Goal: Task Accomplishment & Management: Complete application form

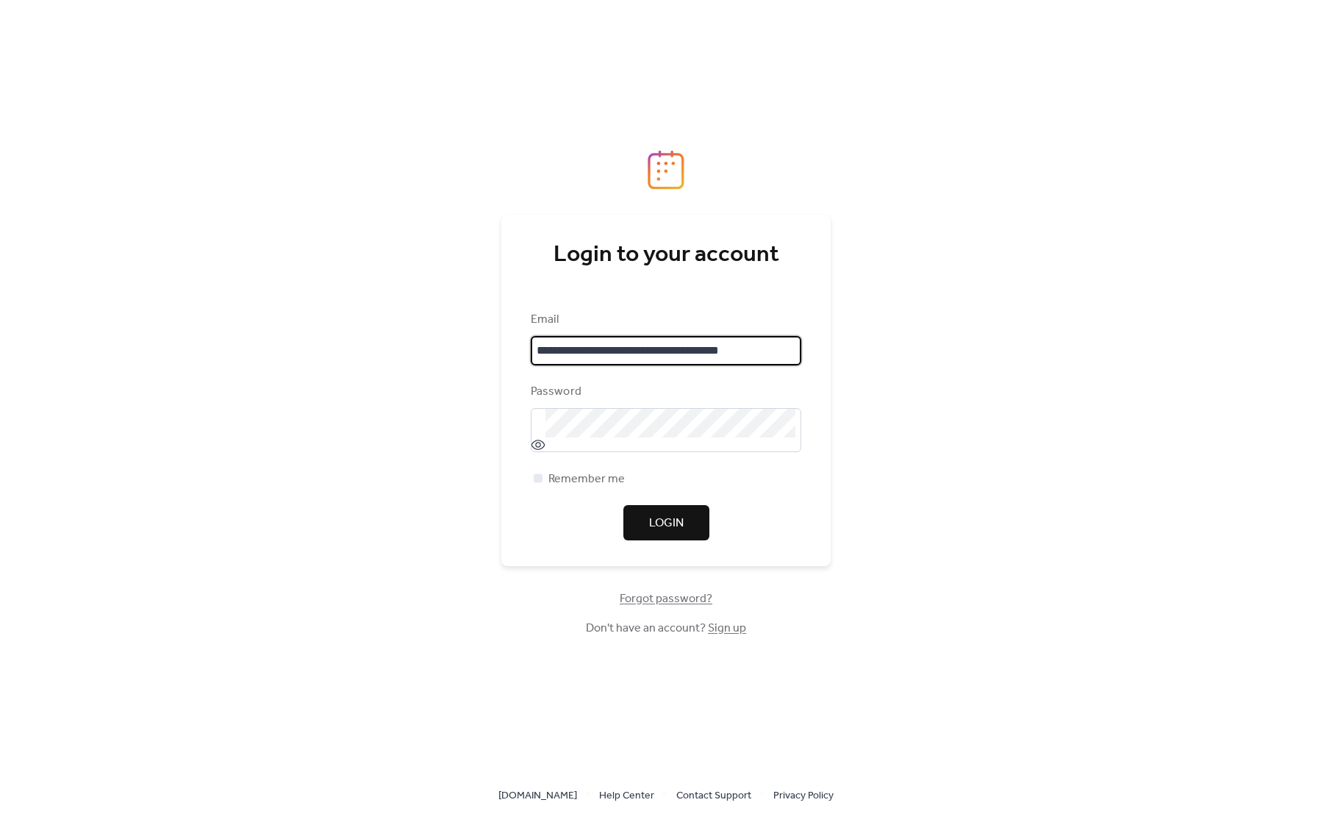
click at [704, 530] on button "Login" at bounding box center [666, 522] width 86 height 35
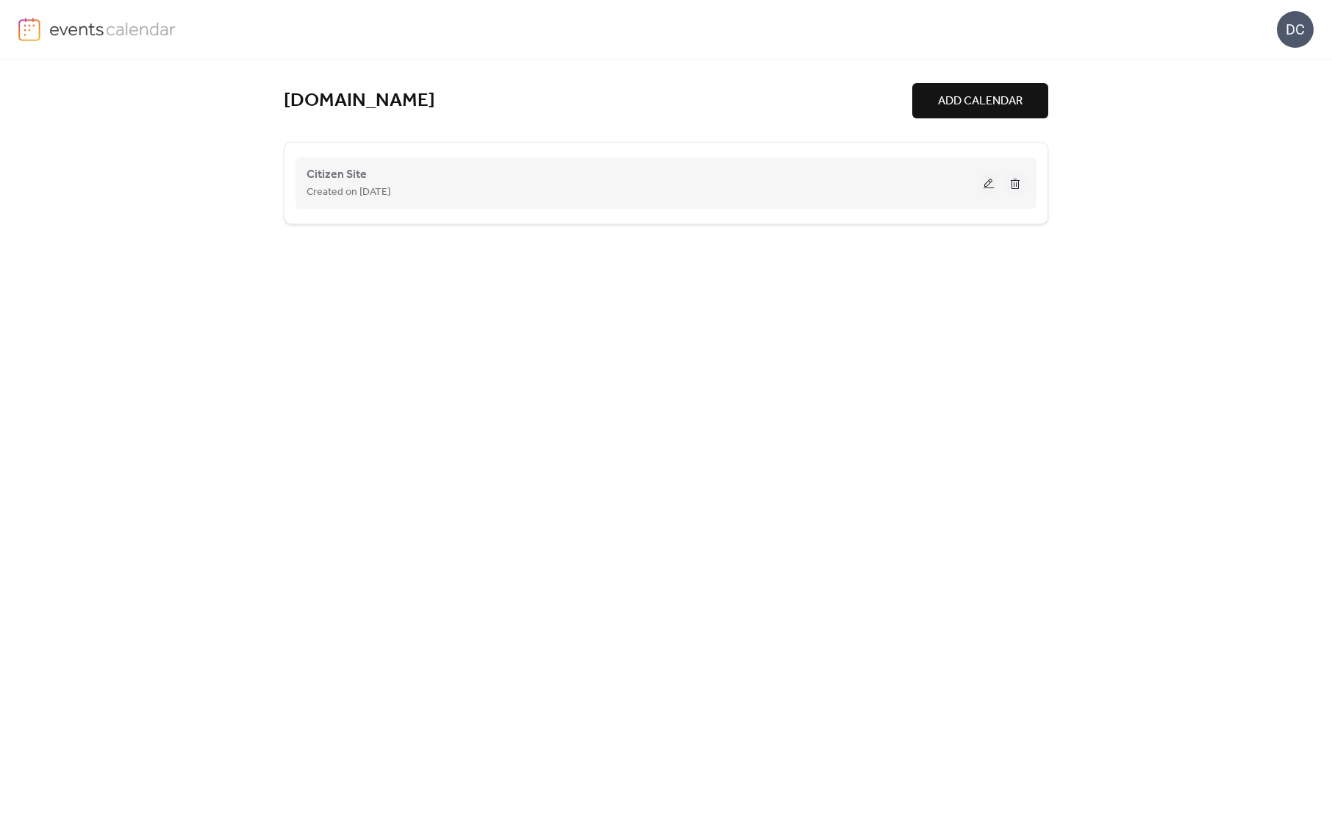
click at [591, 189] on div "Created on [DATE]" at bounding box center [642, 192] width 672 height 18
click at [988, 183] on button at bounding box center [988, 183] width 21 height 22
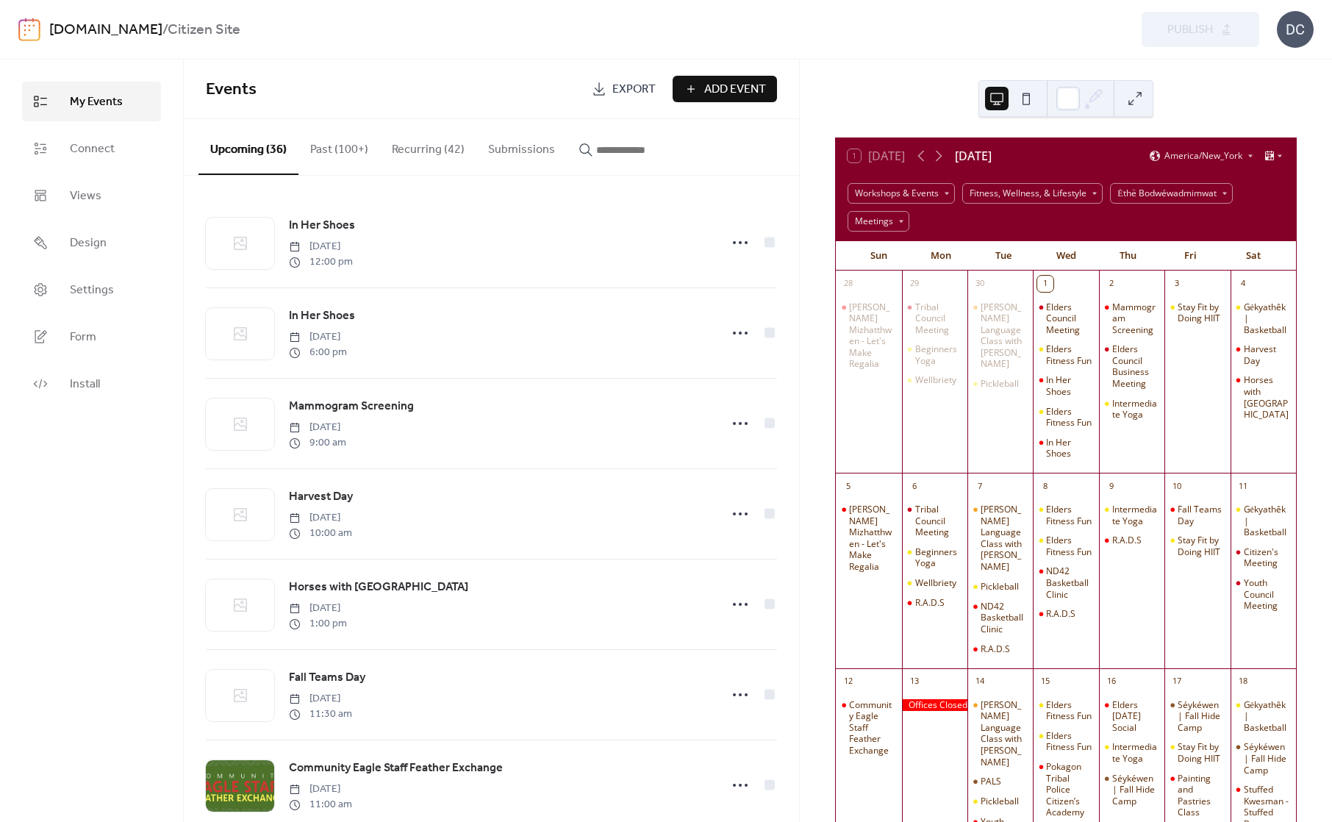
click at [609, 151] on input "button" at bounding box center [640, 150] width 88 height 18
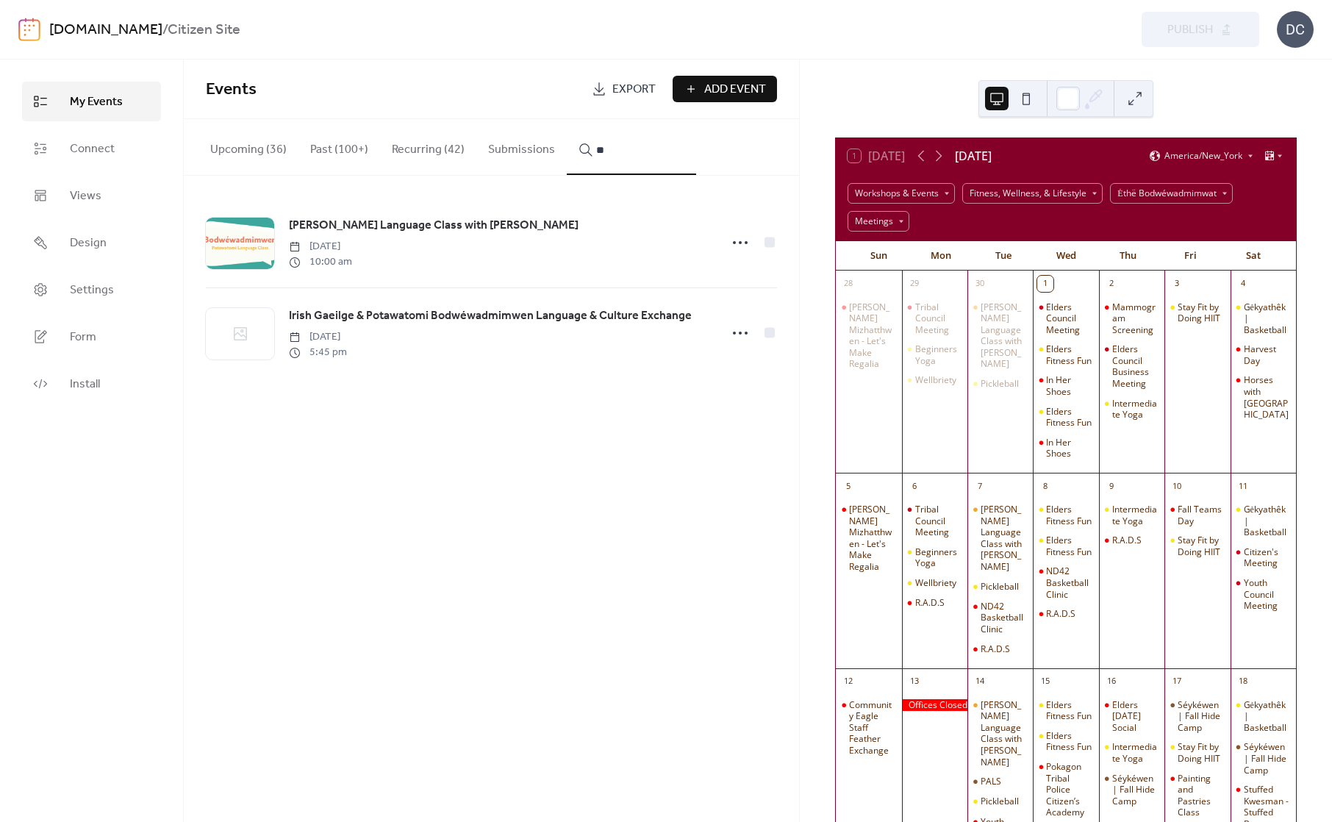
type input "*"
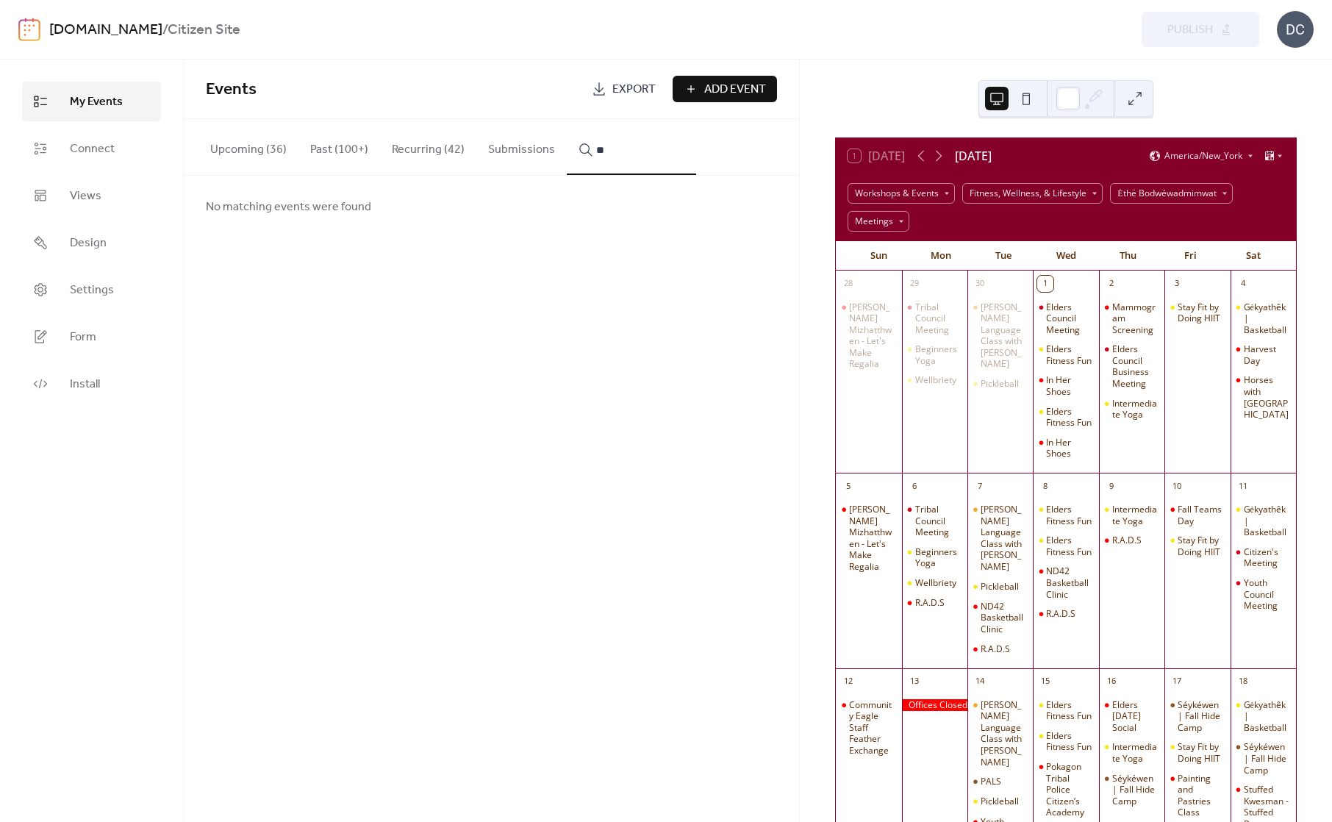
type input "*"
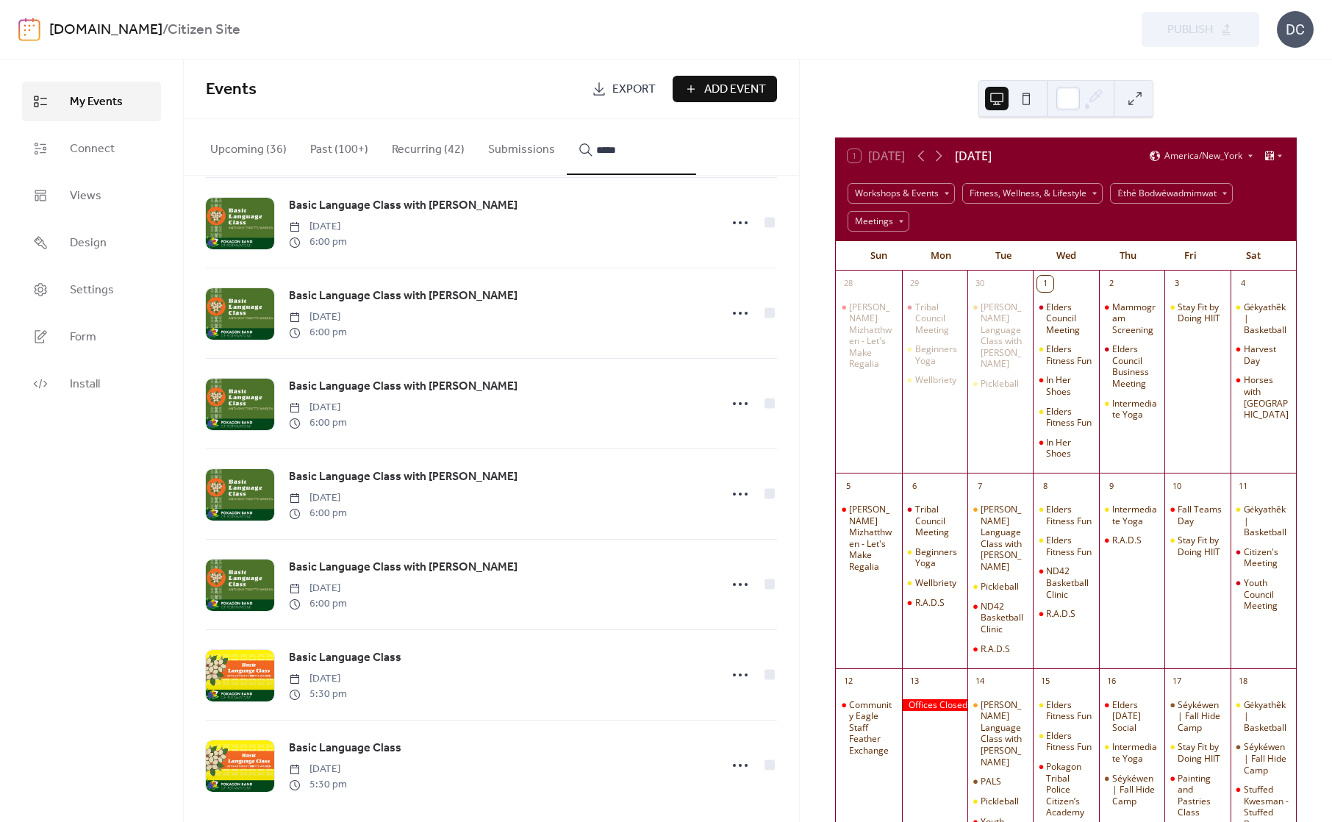
scroll to position [303, 0]
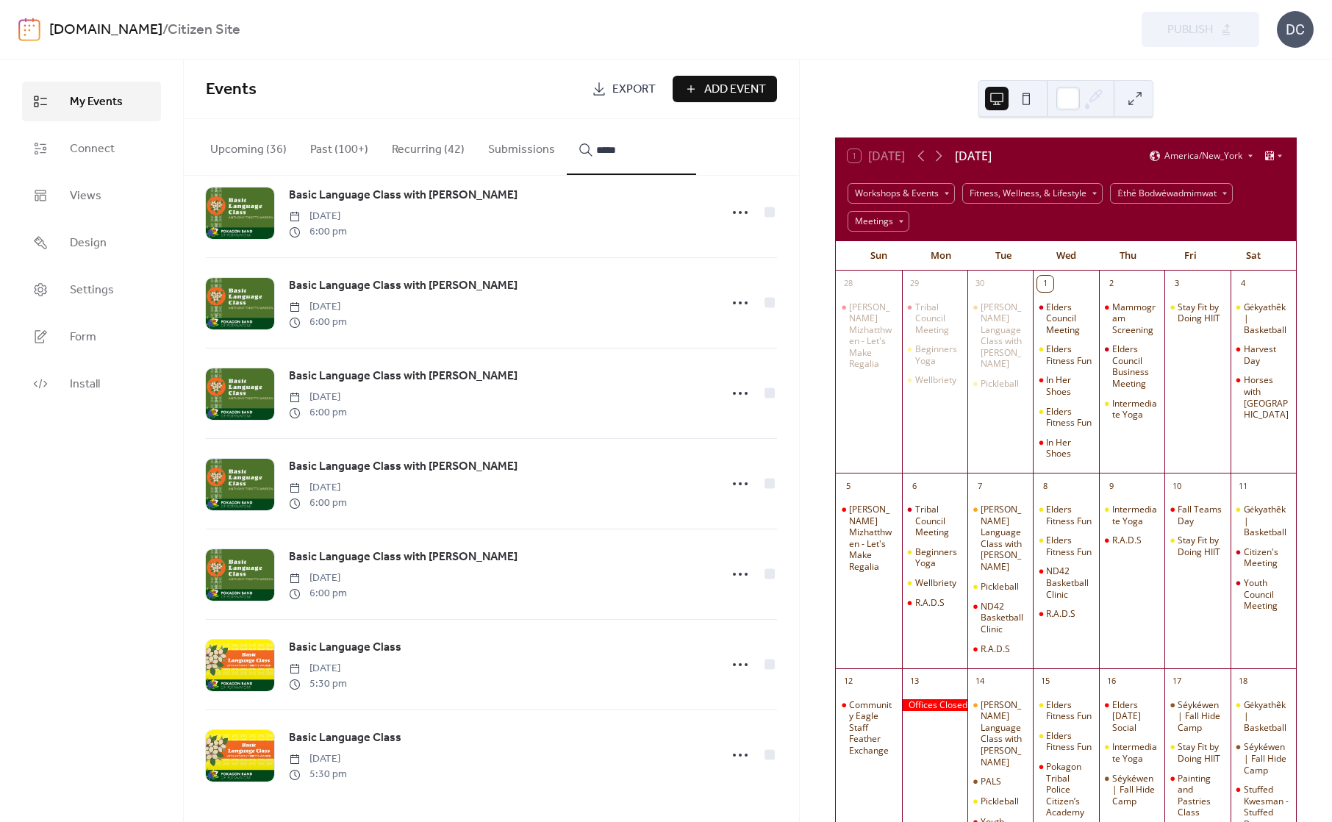
type input "*****"
click at [352, 736] on span "Basic Language Class" at bounding box center [345, 738] width 112 height 18
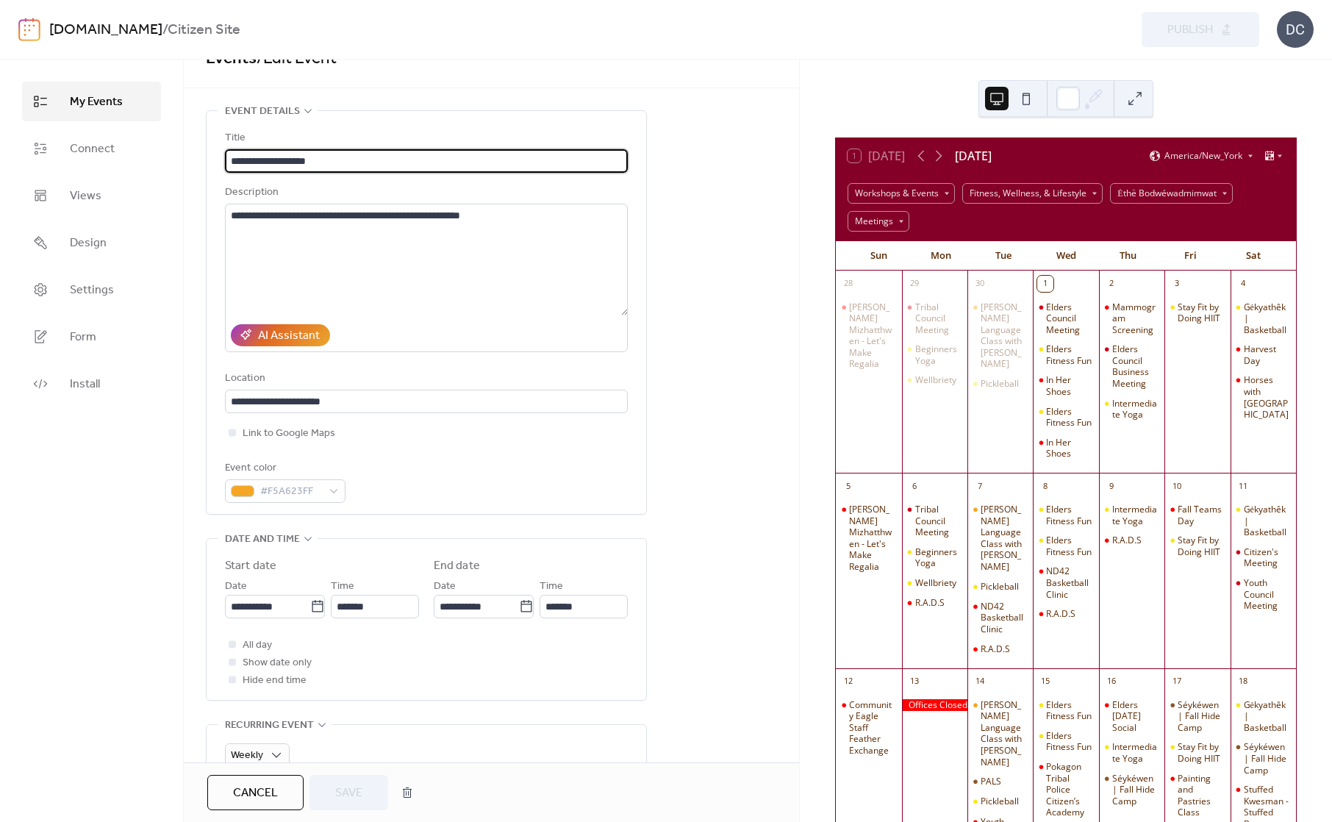
scroll to position [147, 0]
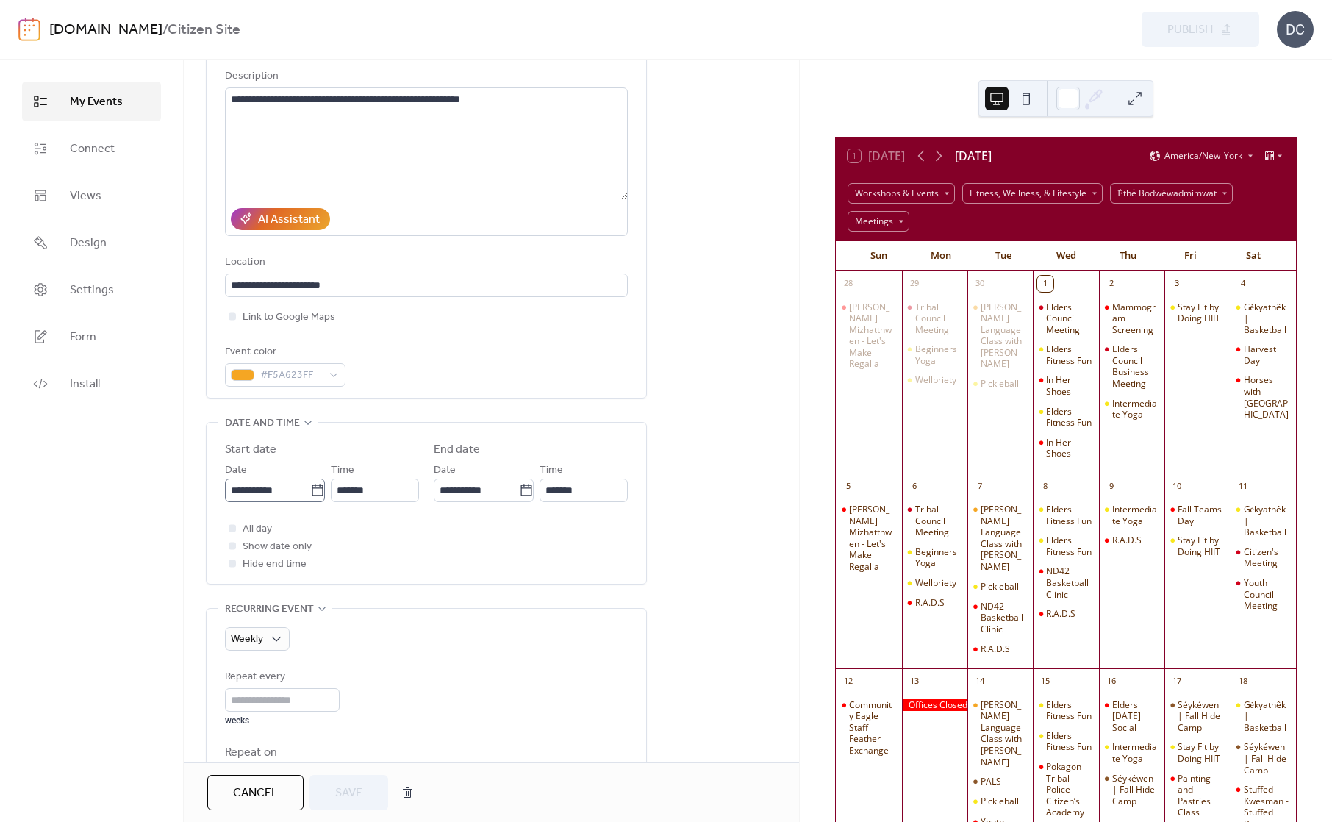
click at [312, 495] on icon at bounding box center [317, 490] width 15 height 15
click at [310, 495] on input "**********" at bounding box center [267, 490] width 85 height 24
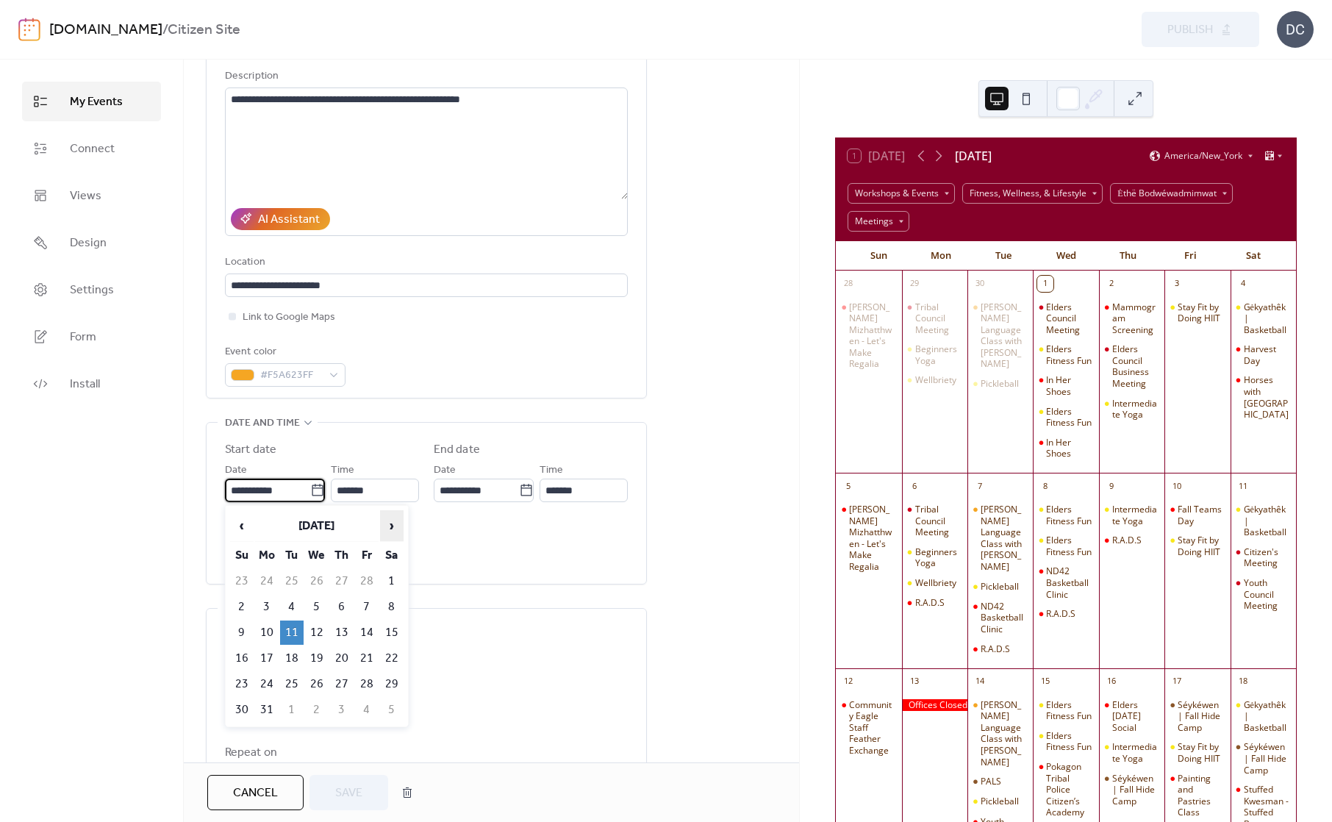
click at [394, 519] on span "›" at bounding box center [392, 525] width 22 height 29
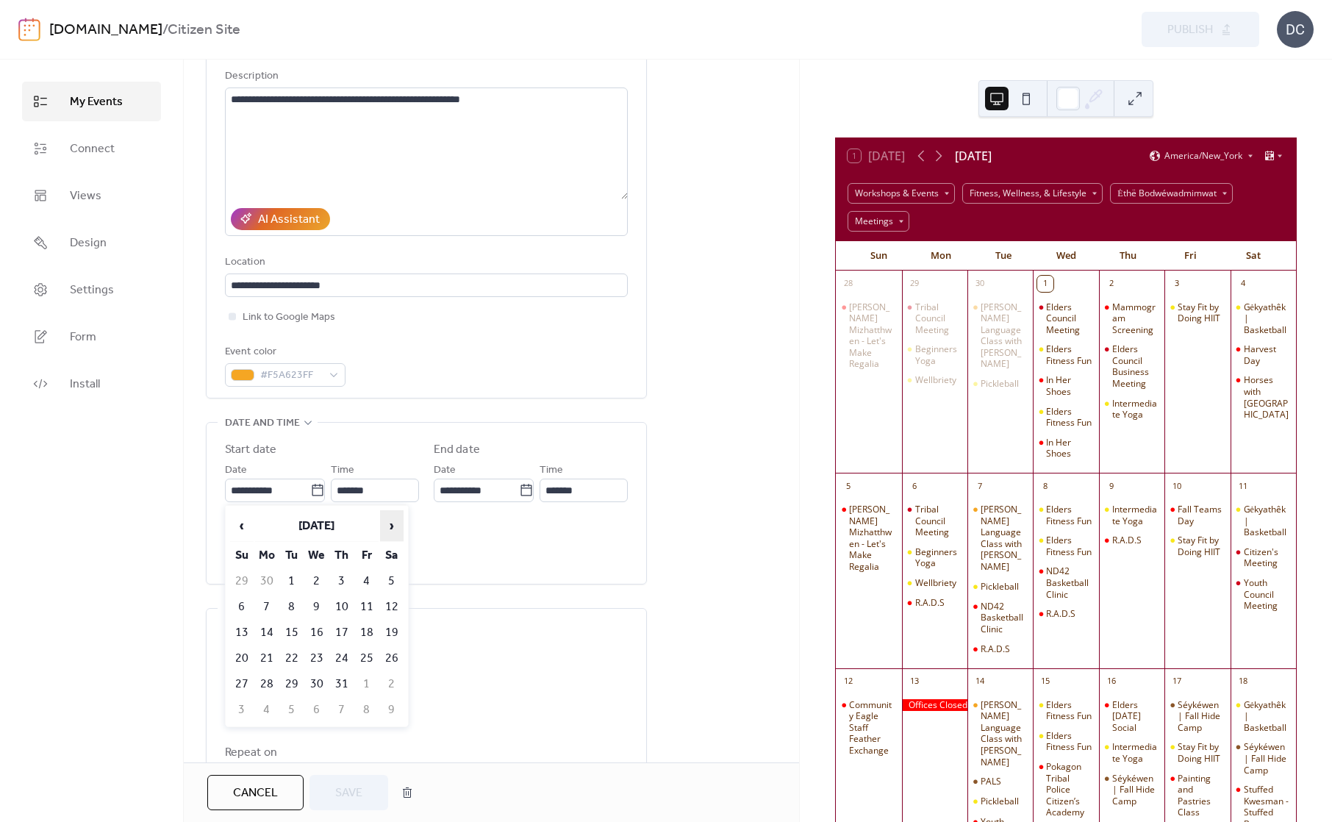
click at [394, 519] on span "›" at bounding box center [392, 525] width 22 height 29
click at [290, 601] on td "7" at bounding box center [292, 607] width 24 height 24
type input "**********"
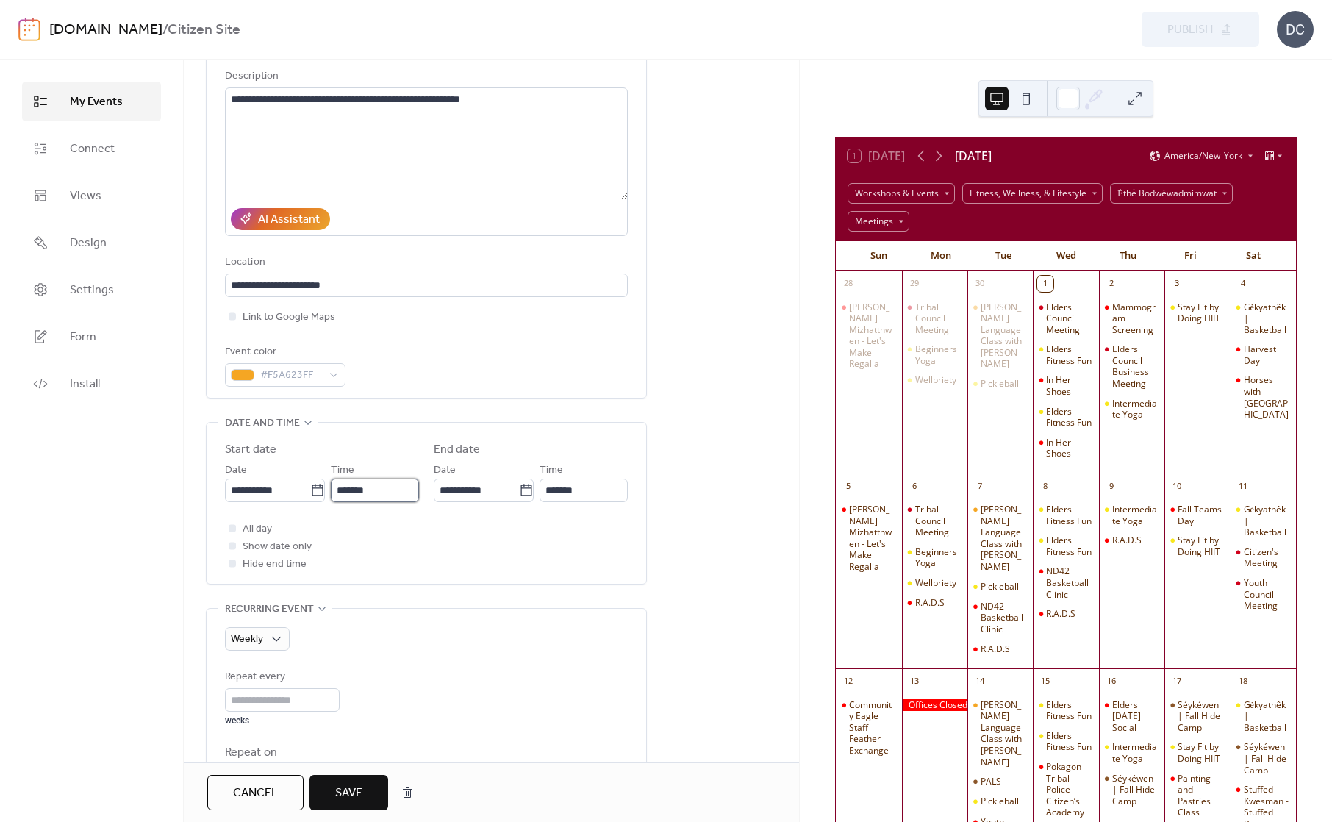
click at [390, 497] on input "*******" at bounding box center [375, 490] width 88 height 24
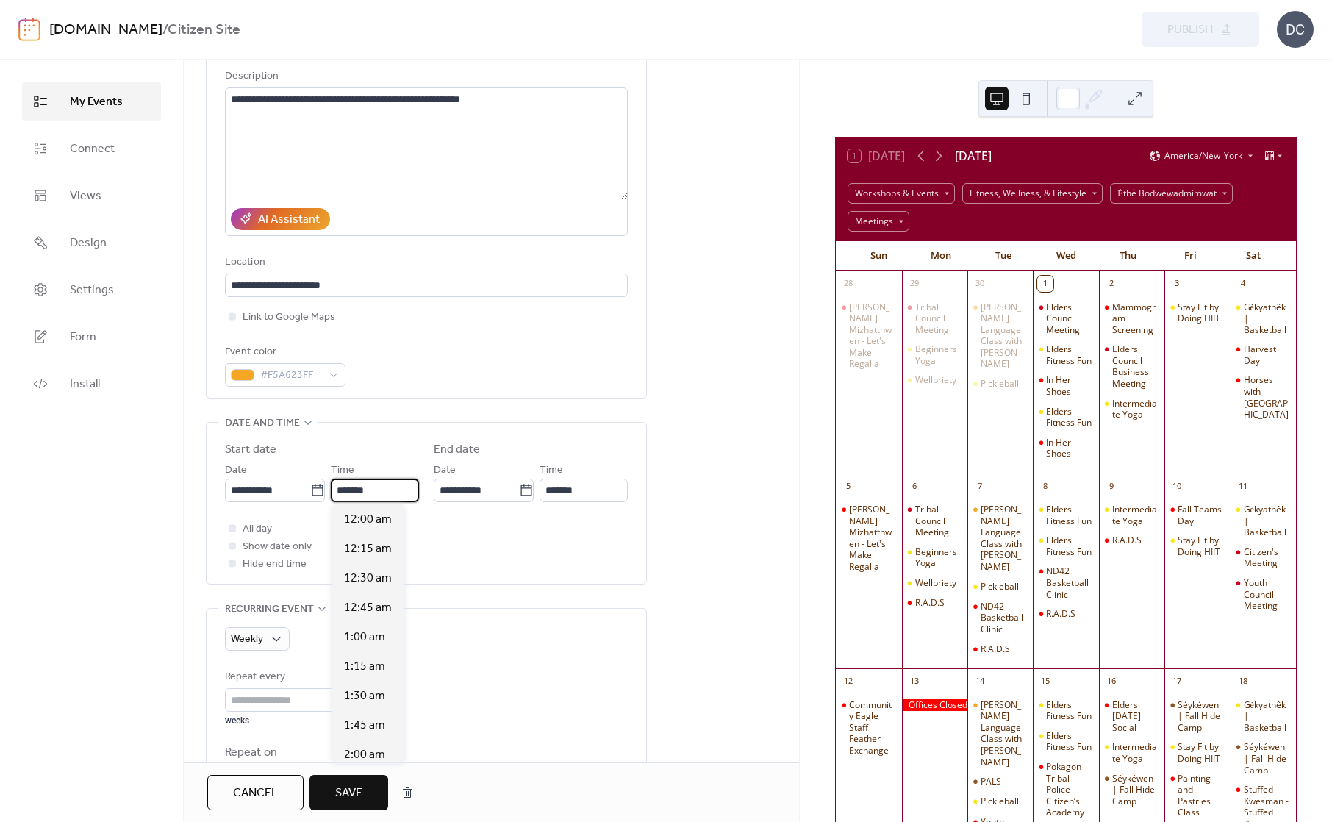
scroll to position [2058, 0]
click at [372, 580] on span "6:00 pm" at bounding box center [365, 579] width 42 height 18
type input "*******"
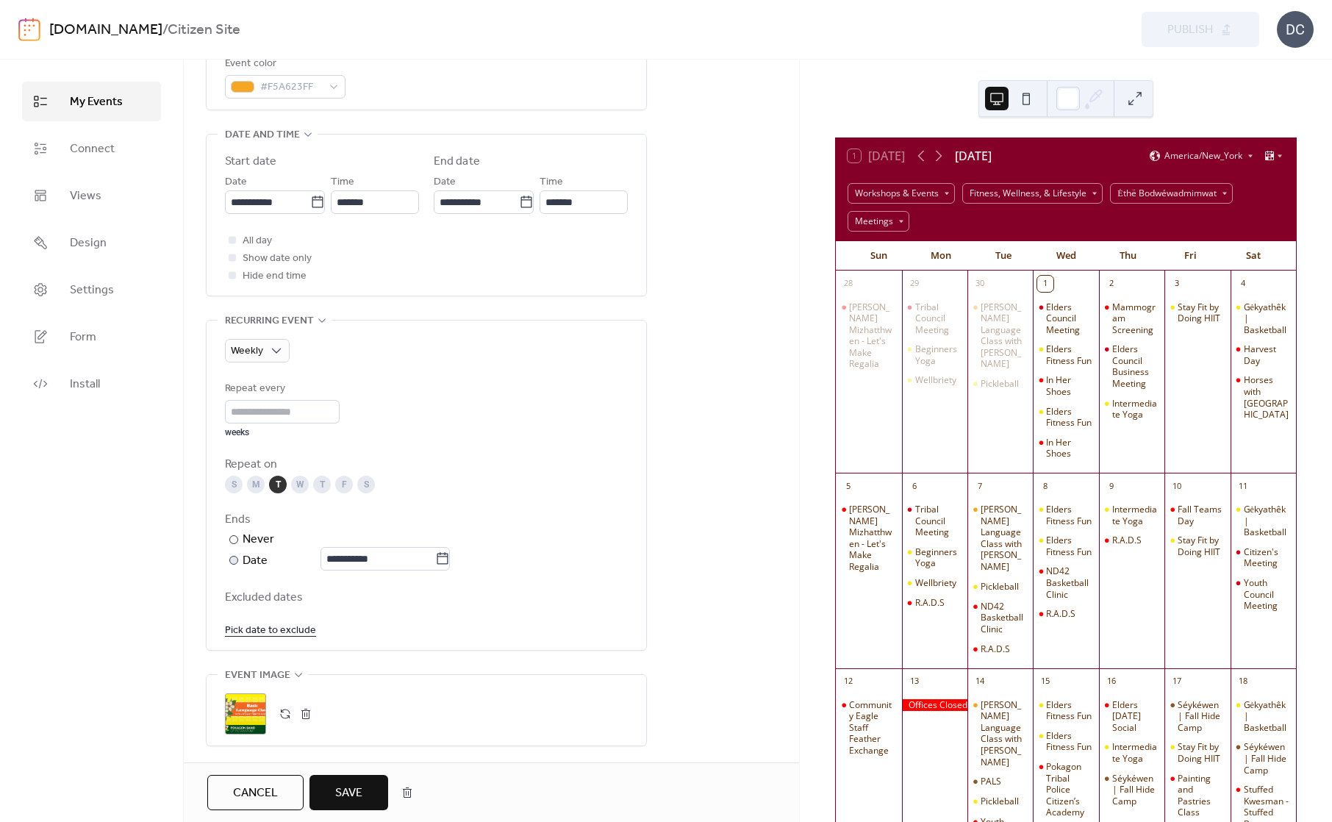
scroll to position [441, 0]
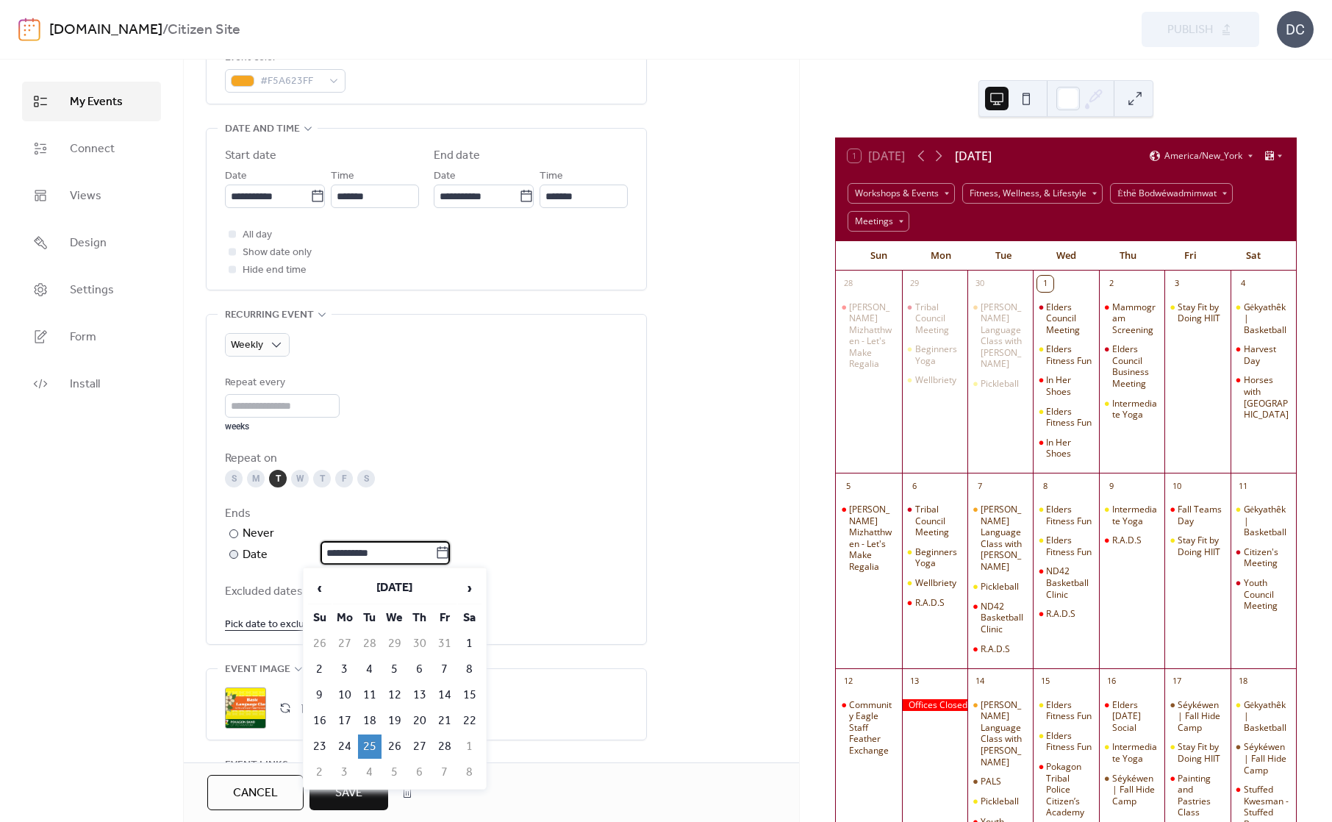
click at [355, 545] on input "**********" at bounding box center [377, 553] width 115 height 24
click at [473, 588] on span "›" at bounding box center [470, 587] width 22 height 29
click at [473, 587] on span "›" at bounding box center [470, 587] width 22 height 29
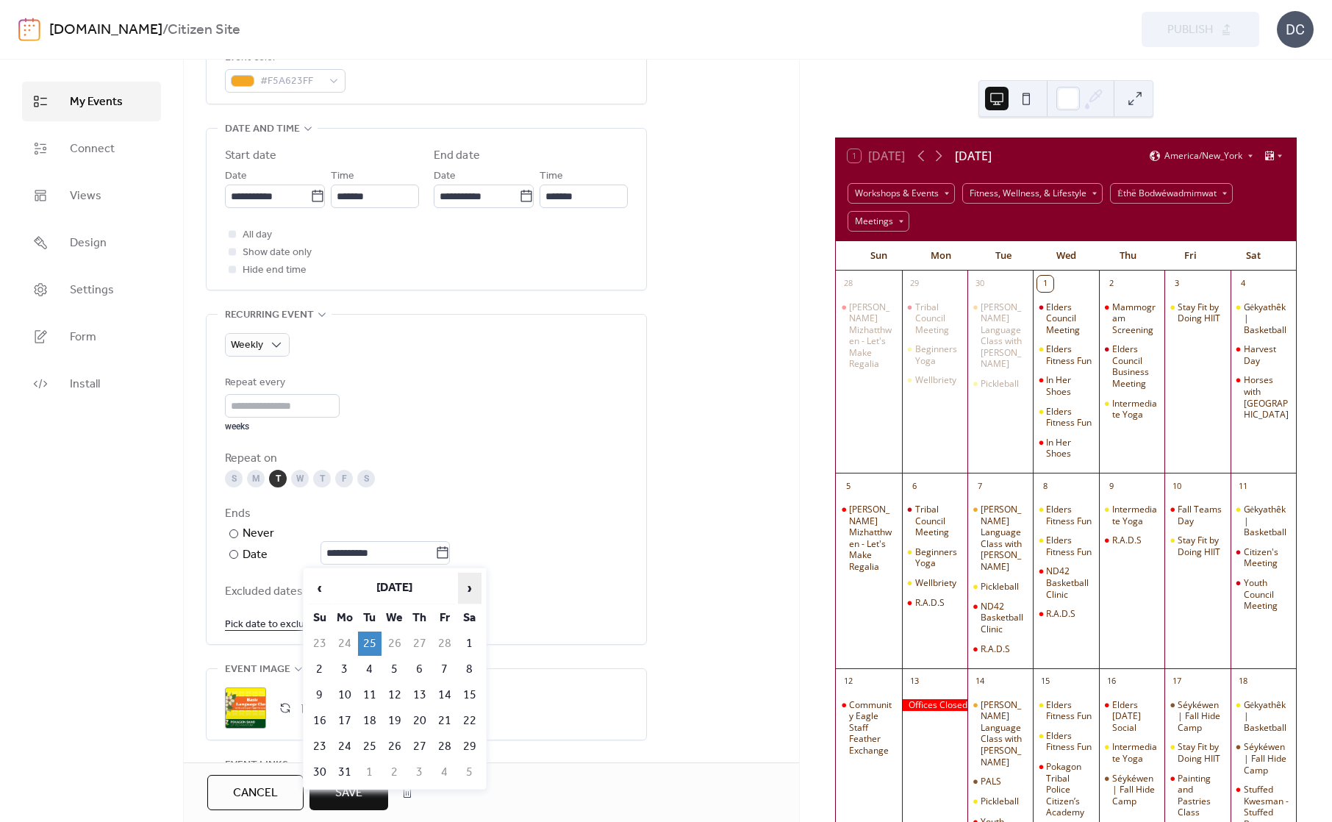
click at [473, 587] on span "›" at bounding box center [470, 587] width 22 height 29
click at [473, 586] on span "›" at bounding box center [470, 587] width 22 height 29
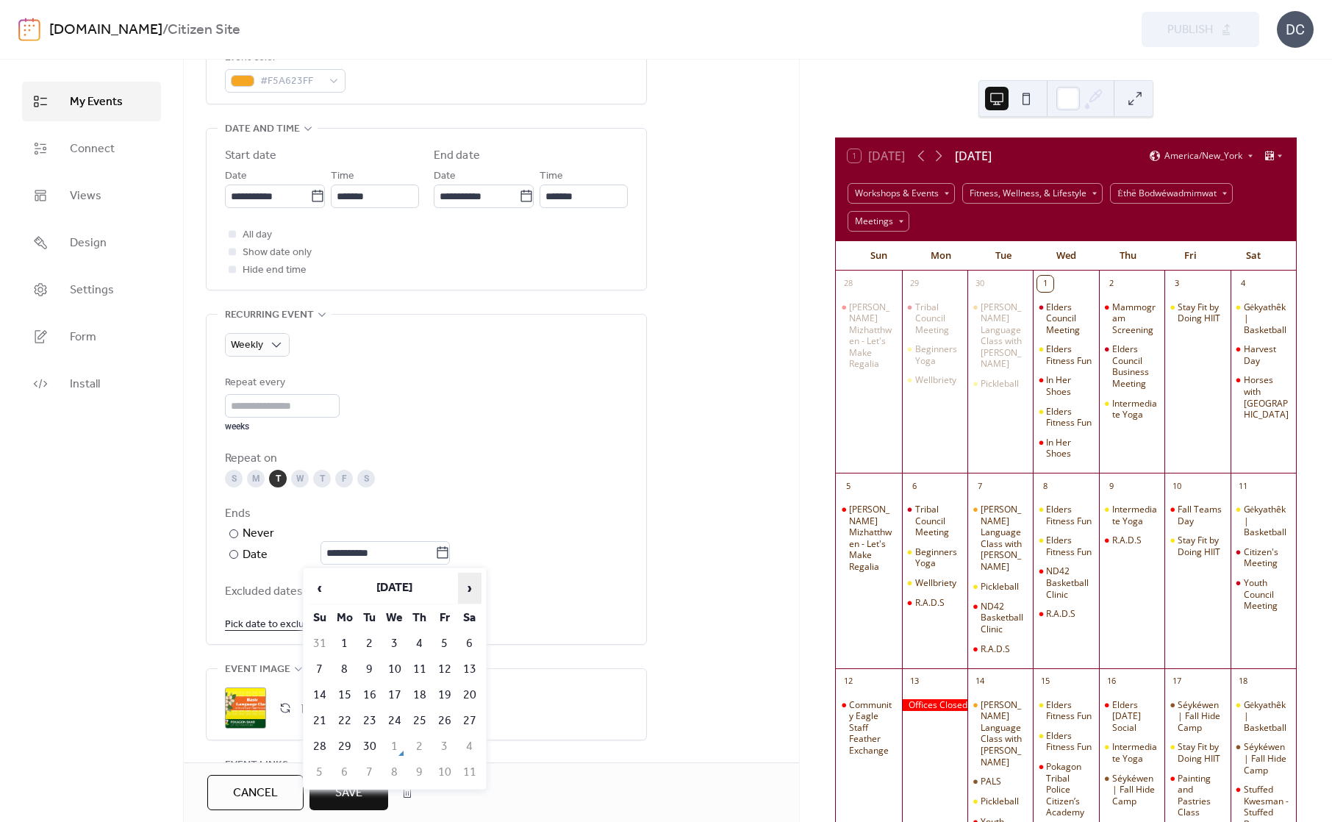
click at [473, 586] on span "›" at bounding box center [470, 587] width 22 height 29
click at [400, 687] on td "17" at bounding box center [395, 695] width 24 height 24
type input "**********"
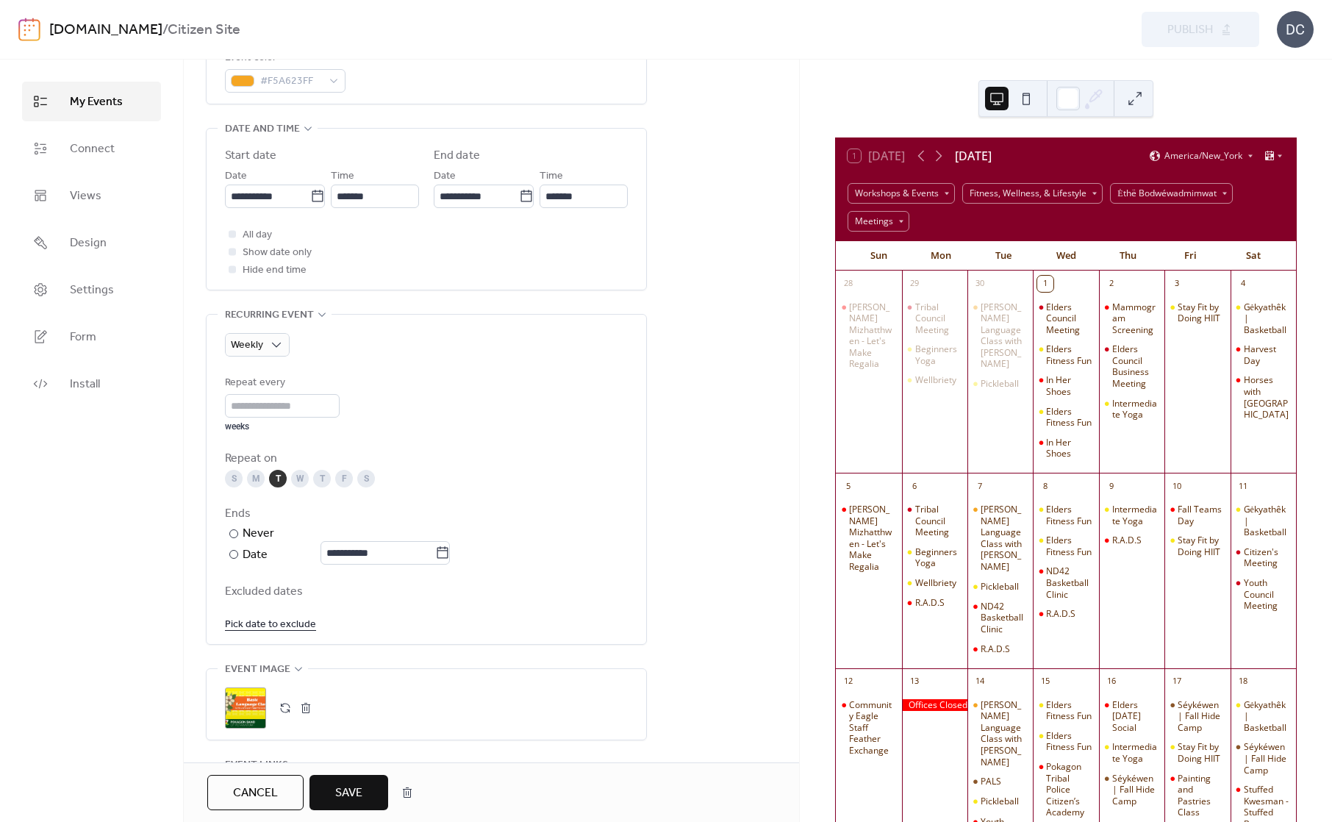
click at [260, 622] on link "Pick date to exclude" at bounding box center [270, 623] width 91 height 18
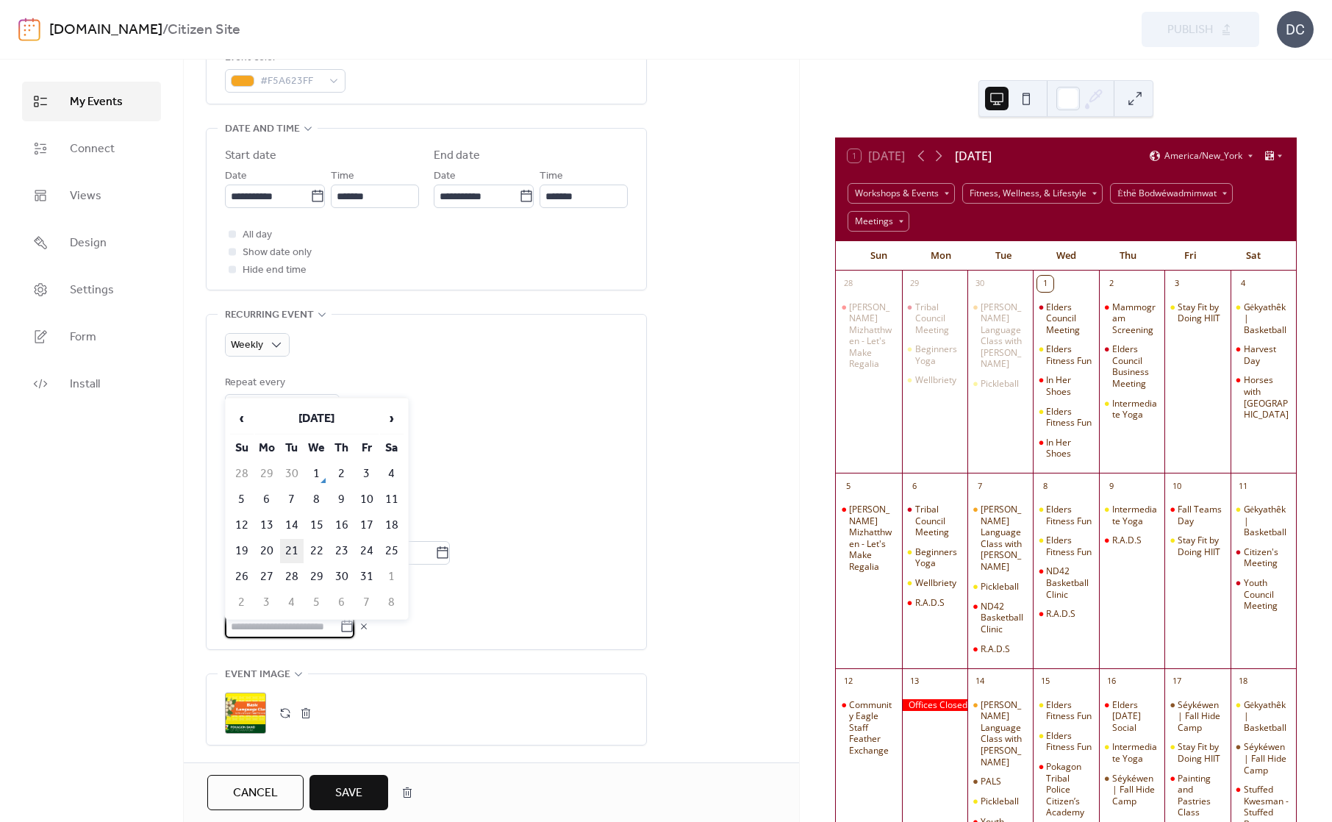
click at [296, 545] on td "21" at bounding box center [292, 551] width 24 height 24
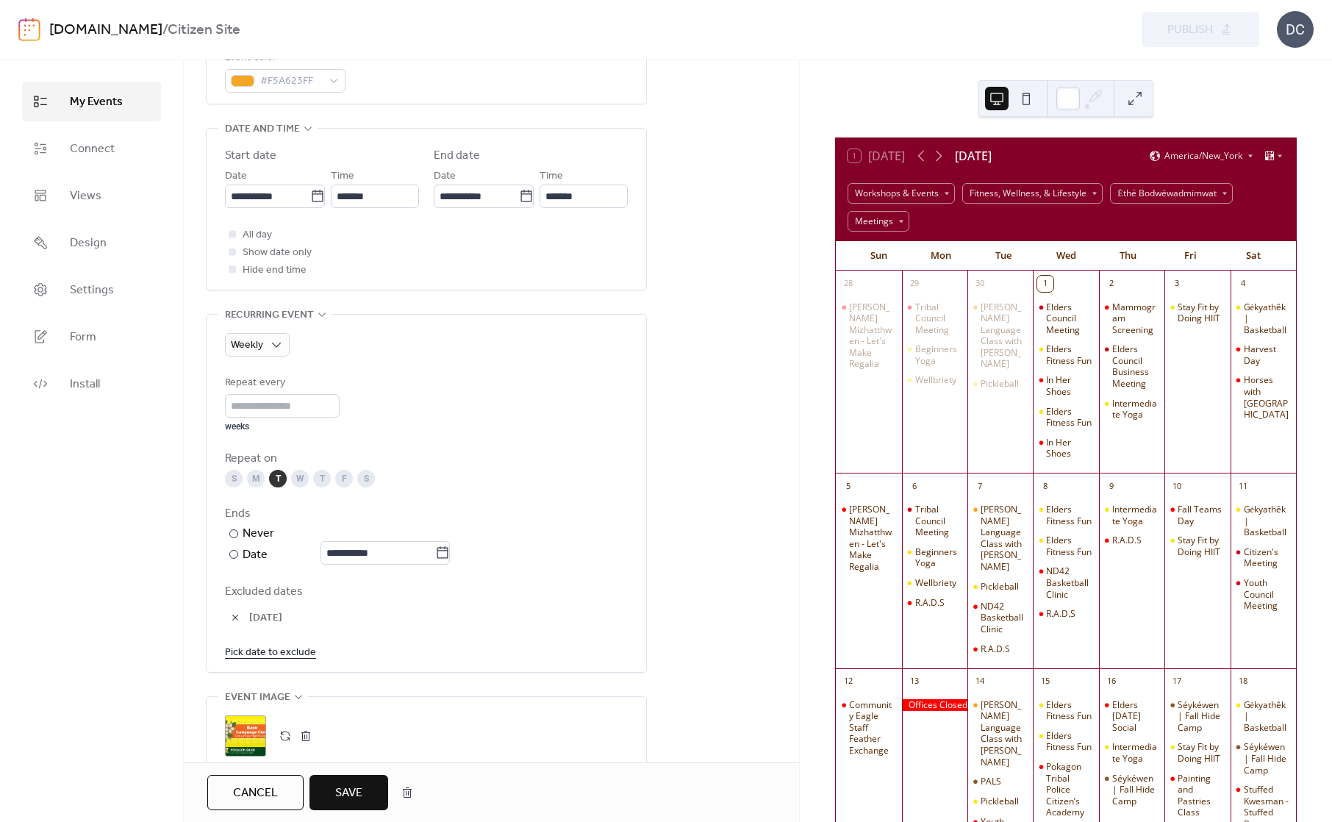
click at [262, 647] on link "Pick date to exclude" at bounding box center [270, 651] width 91 height 18
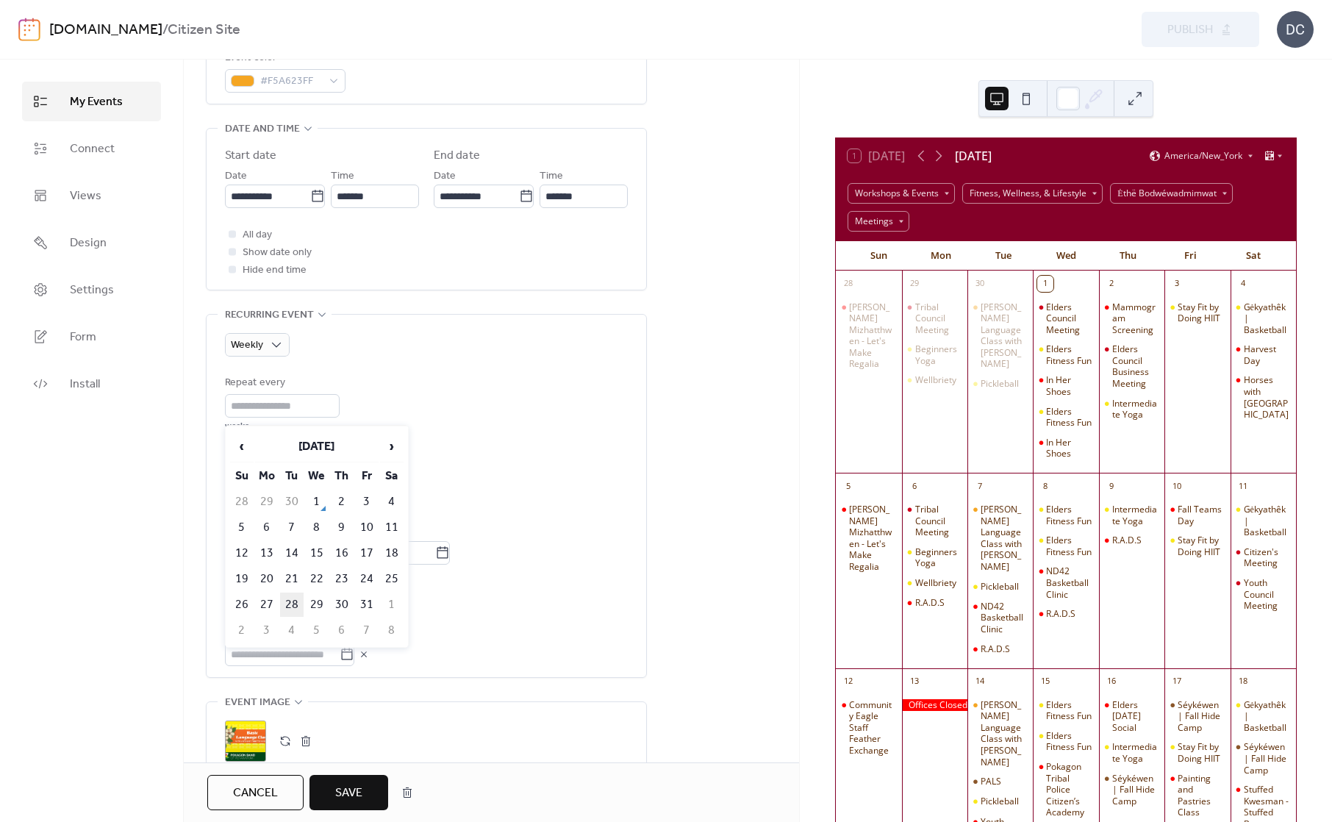
click at [291, 595] on td "28" at bounding box center [292, 604] width 24 height 24
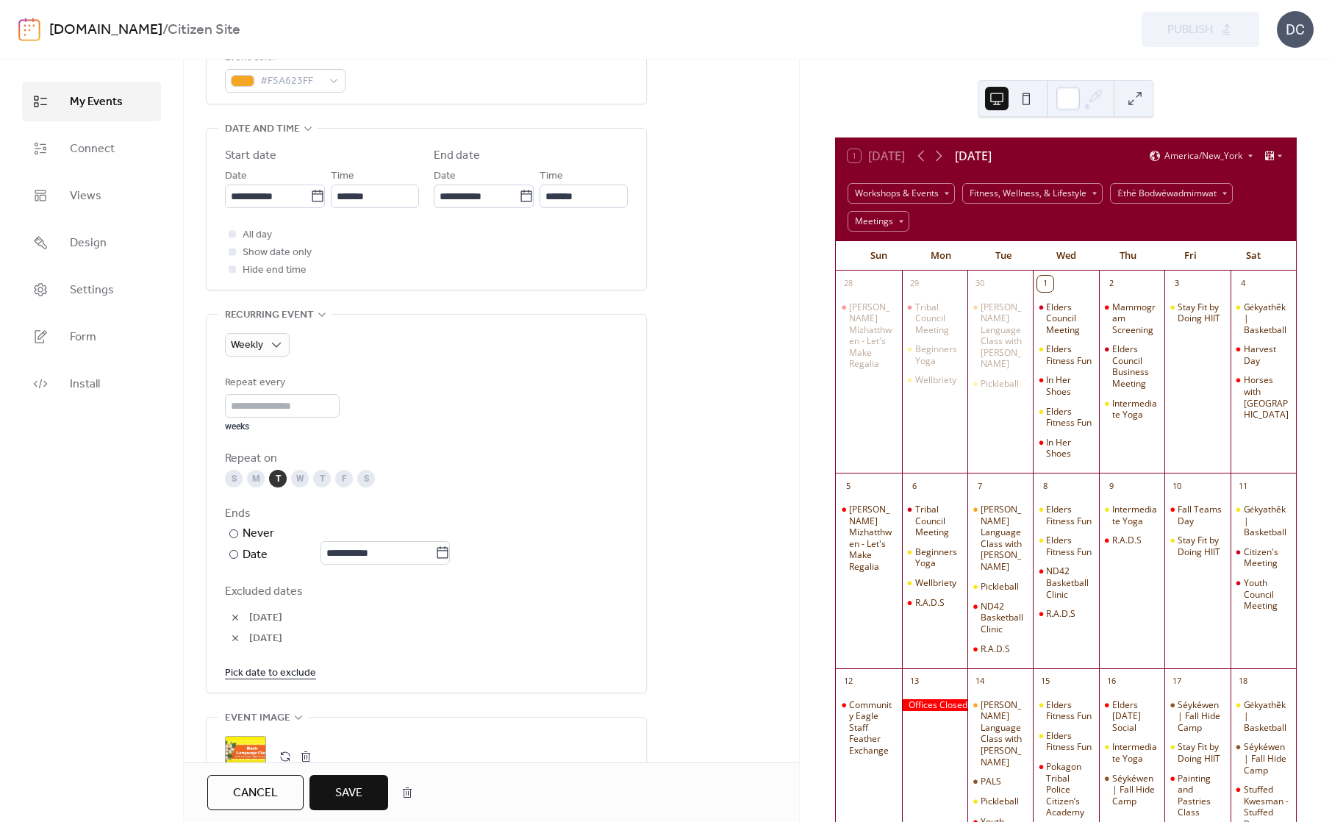
click at [288, 667] on link "Pick date to exclude" at bounding box center [270, 672] width 91 height 18
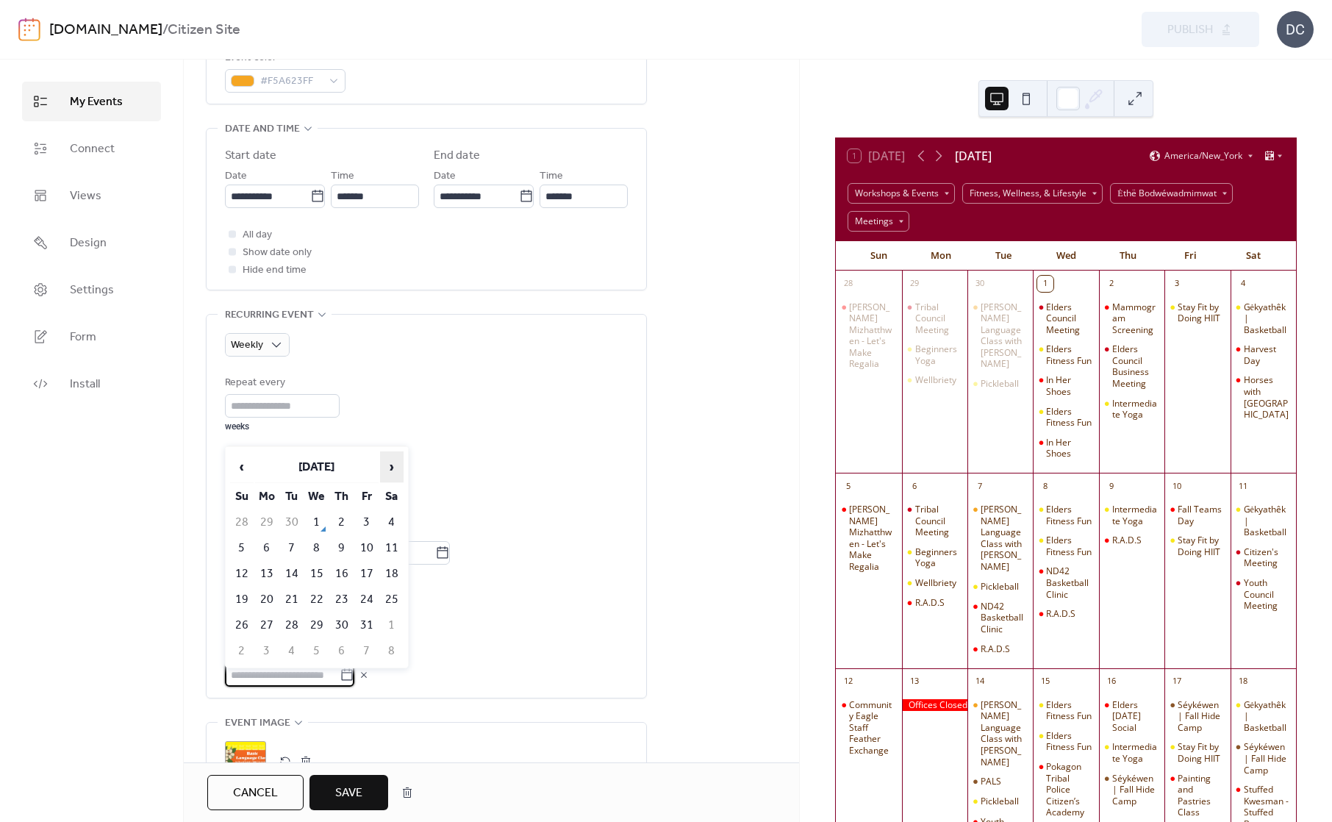
click at [392, 465] on span "›" at bounding box center [392, 466] width 22 height 29
click at [291, 619] on td "25" at bounding box center [292, 625] width 24 height 24
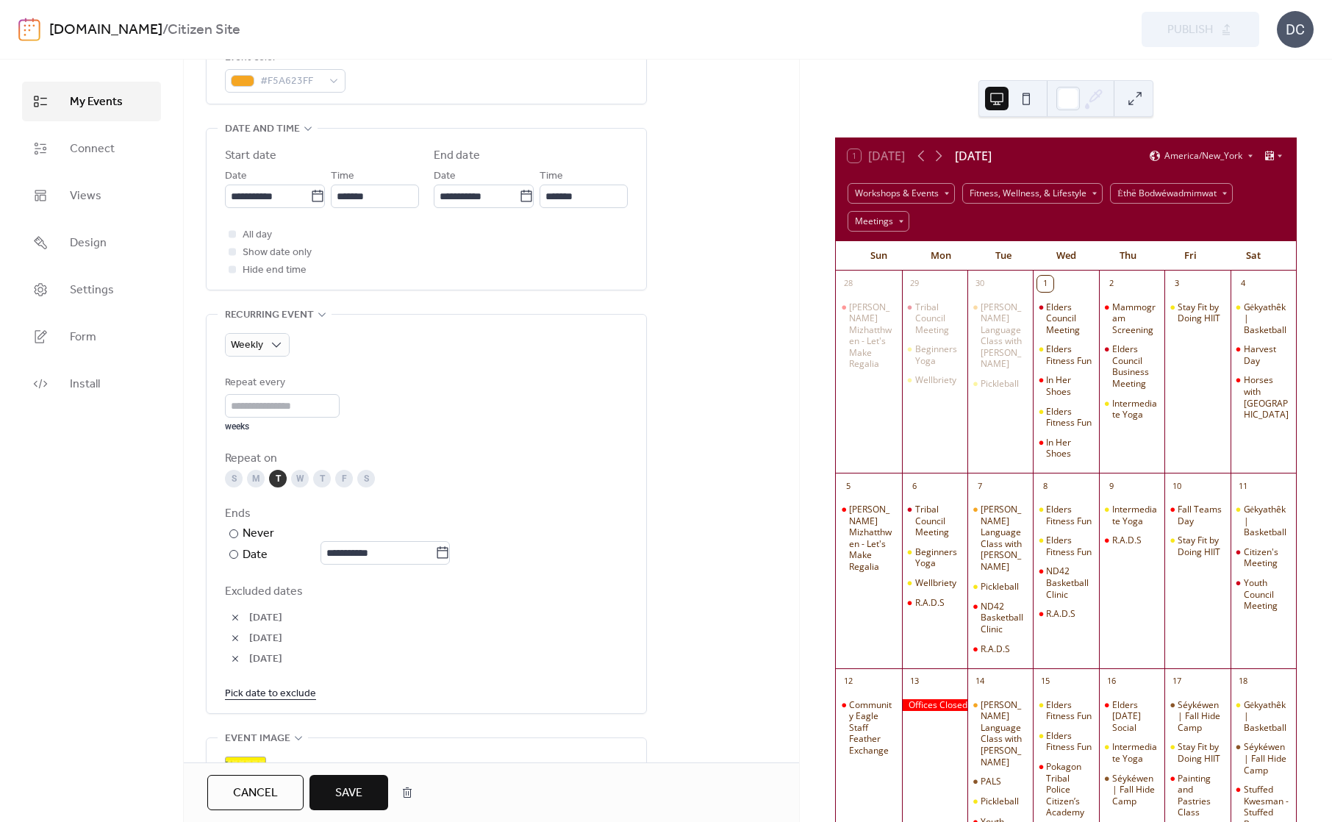
click at [279, 686] on link "Pick date to exclude" at bounding box center [270, 693] width 91 height 18
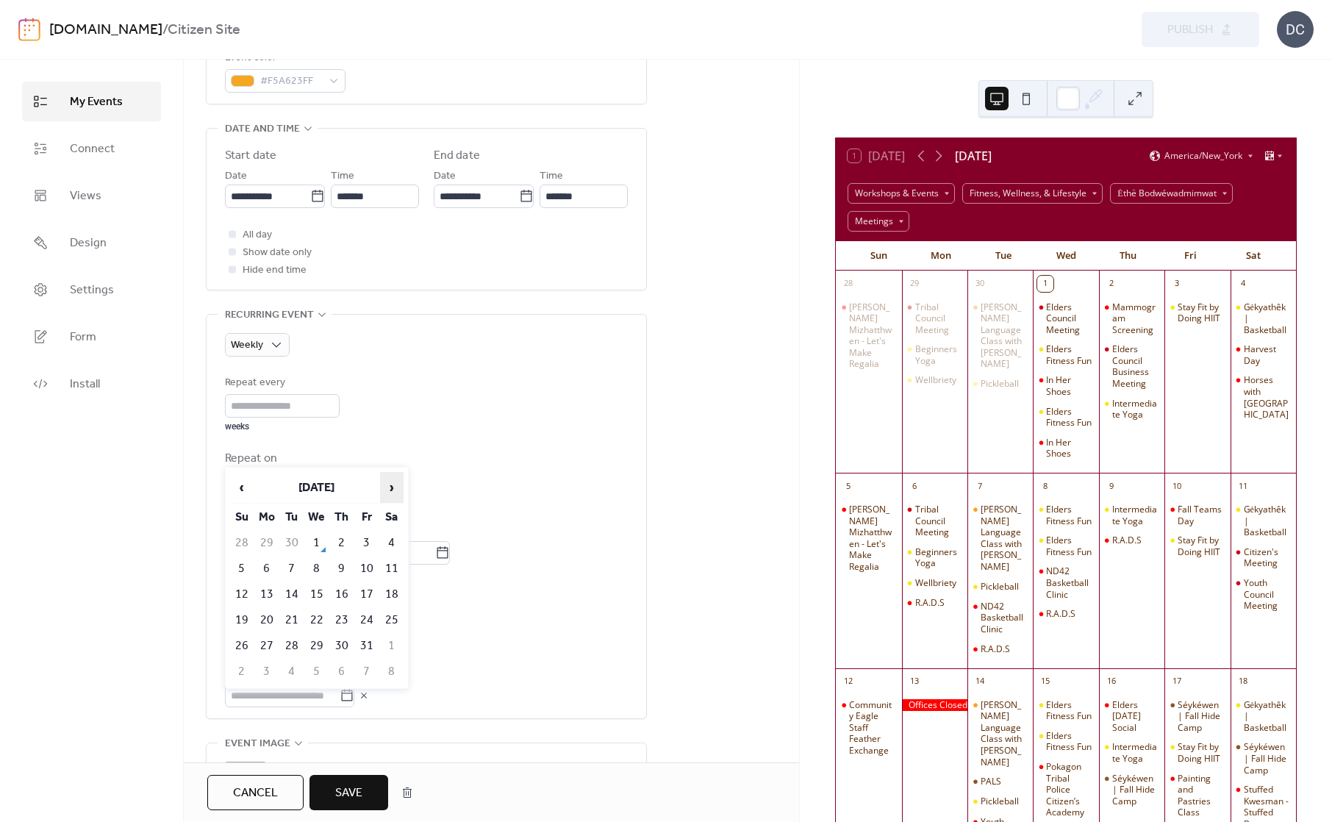
click at [393, 487] on span "›" at bounding box center [392, 487] width 22 height 29
click at [399, 487] on span "›" at bounding box center [392, 487] width 22 height 29
click at [498, 708] on div "**********" at bounding box center [426, 516] width 403 height 403
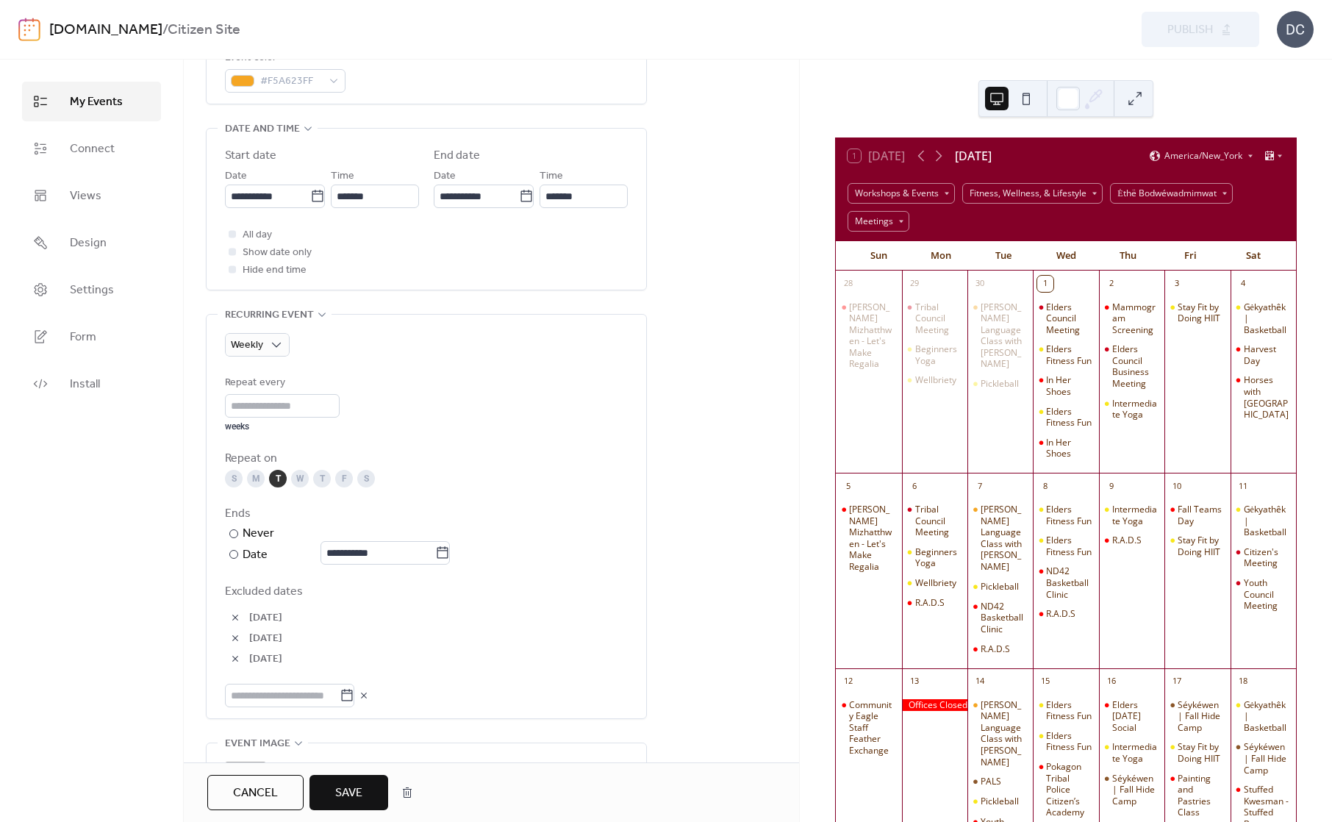
click at [345, 778] on button "Save" at bounding box center [348, 792] width 79 height 35
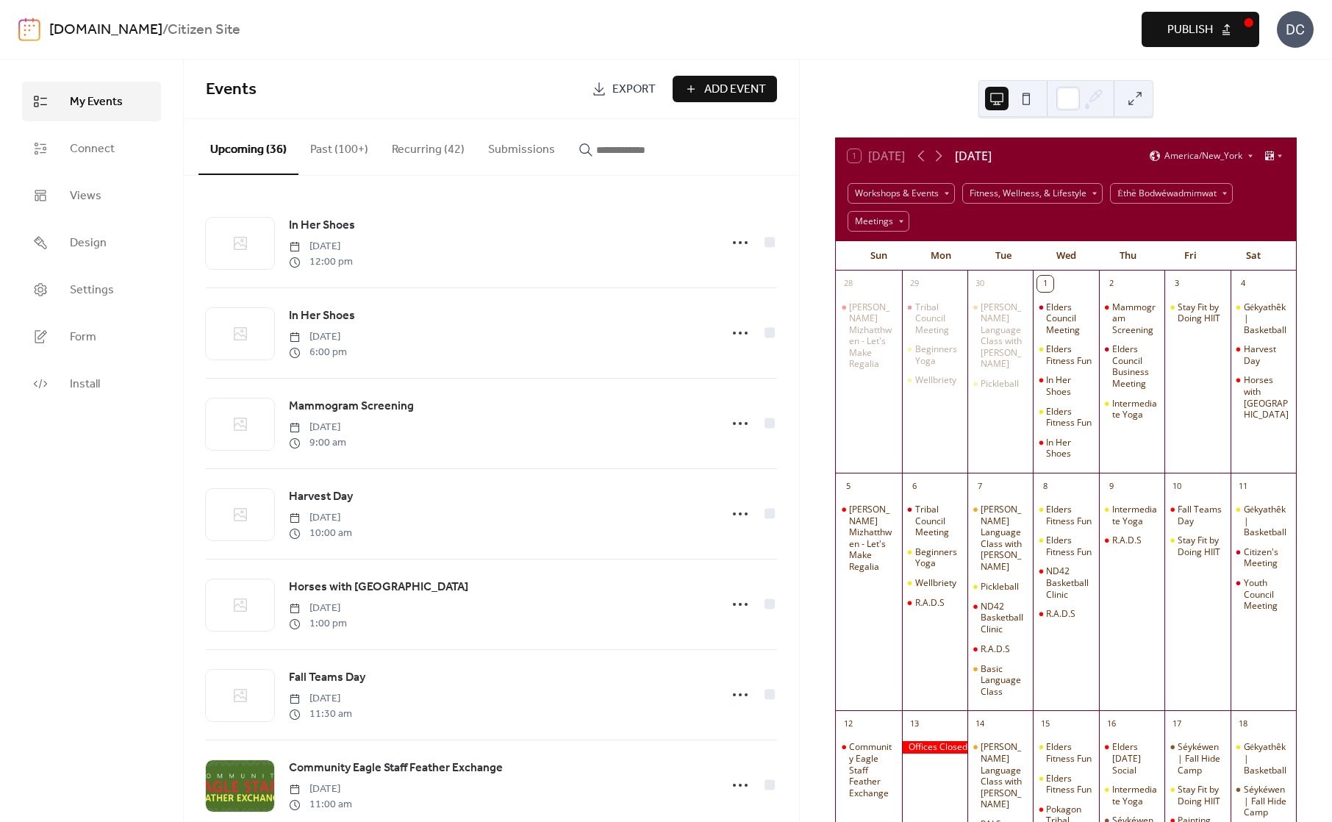
click at [1202, 36] on span "Publish" at bounding box center [1190, 30] width 46 height 18
click at [650, 158] on input "button" at bounding box center [640, 150] width 88 height 18
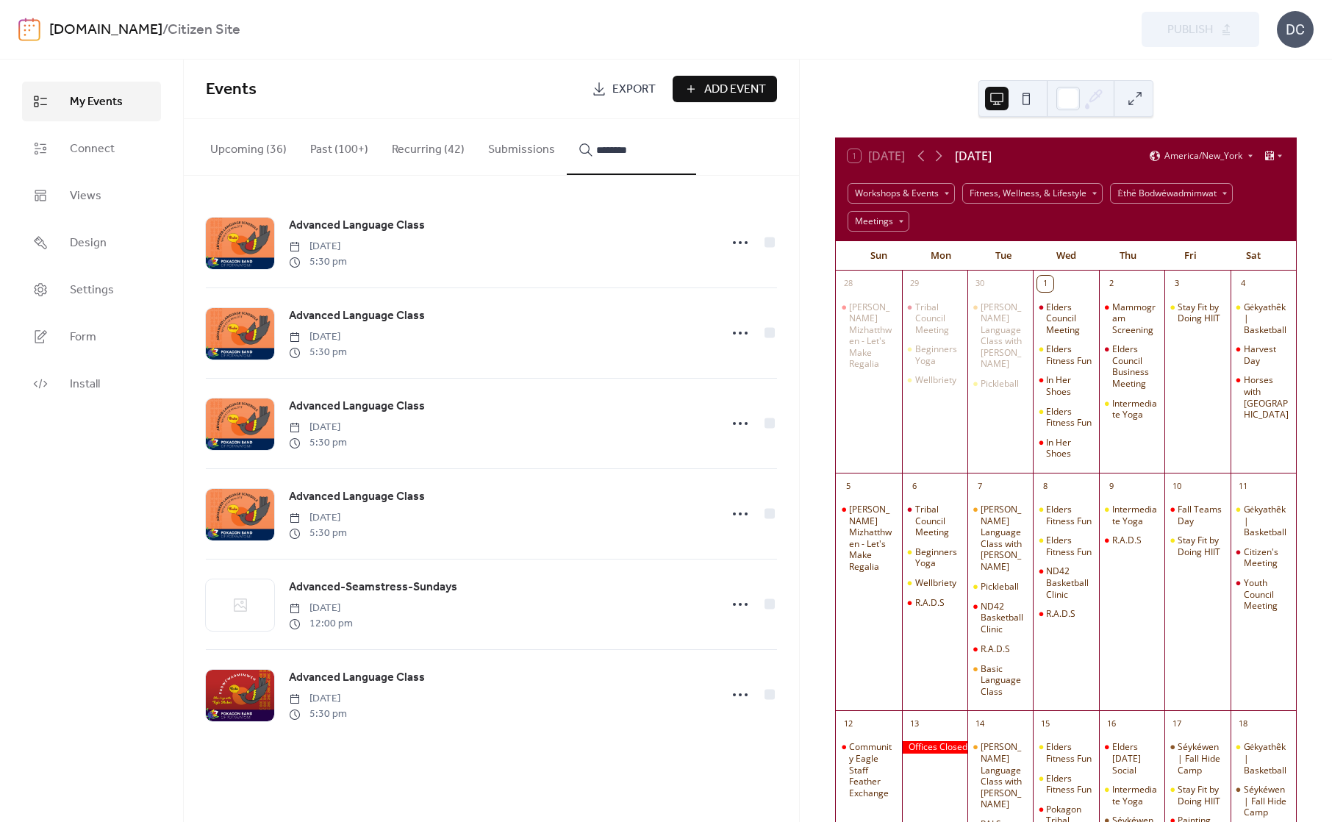
type input "********"
click at [754, 695] on div at bounding box center [739, 694] width 29 height 29
click at [704, 714] on div "Edit" at bounding box center [710, 725] width 92 height 24
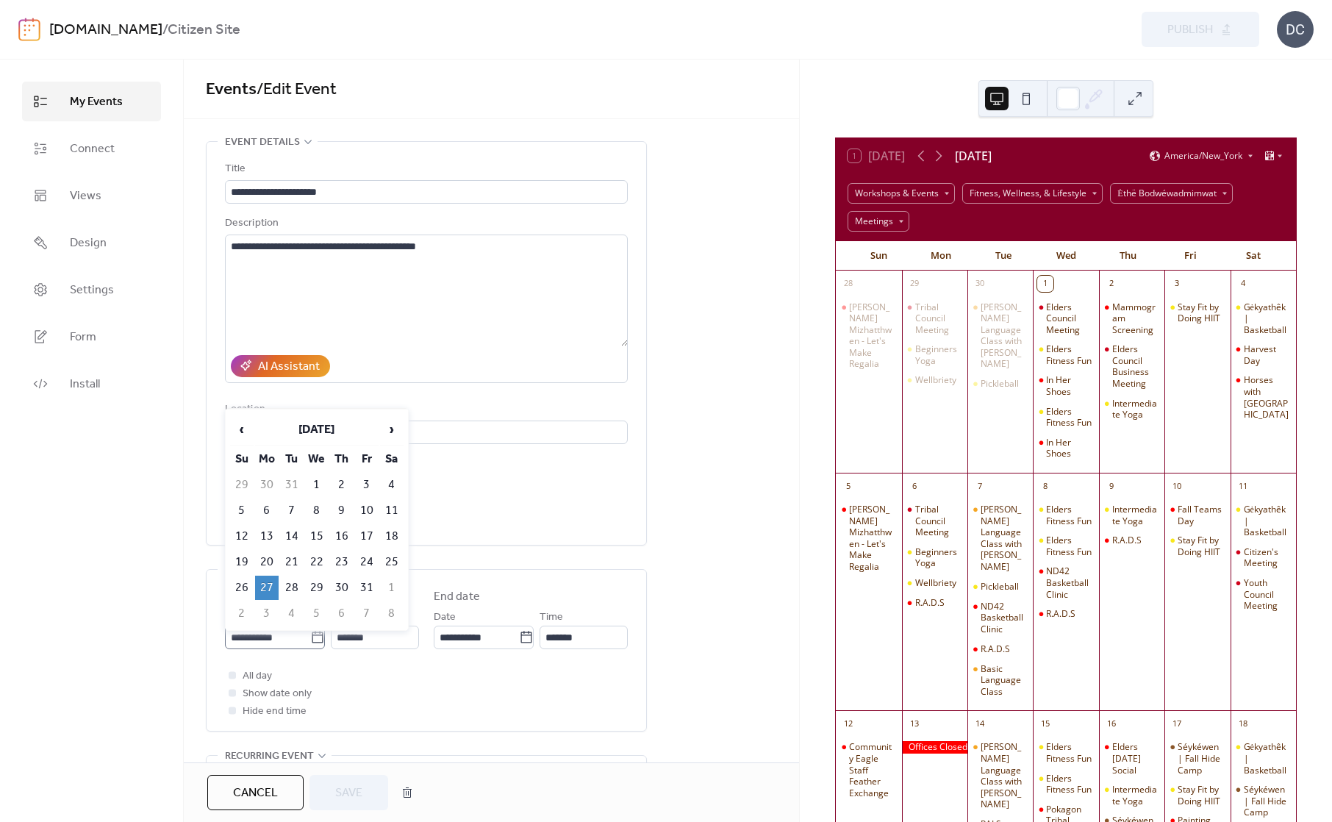
click at [315, 634] on icon at bounding box center [317, 637] width 11 height 12
click at [310, 634] on input "**********" at bounding box center [267, 637] width 85 height 24
click at [397, 433] on span "›" at bounding box center [392, 429] width 22 height 29
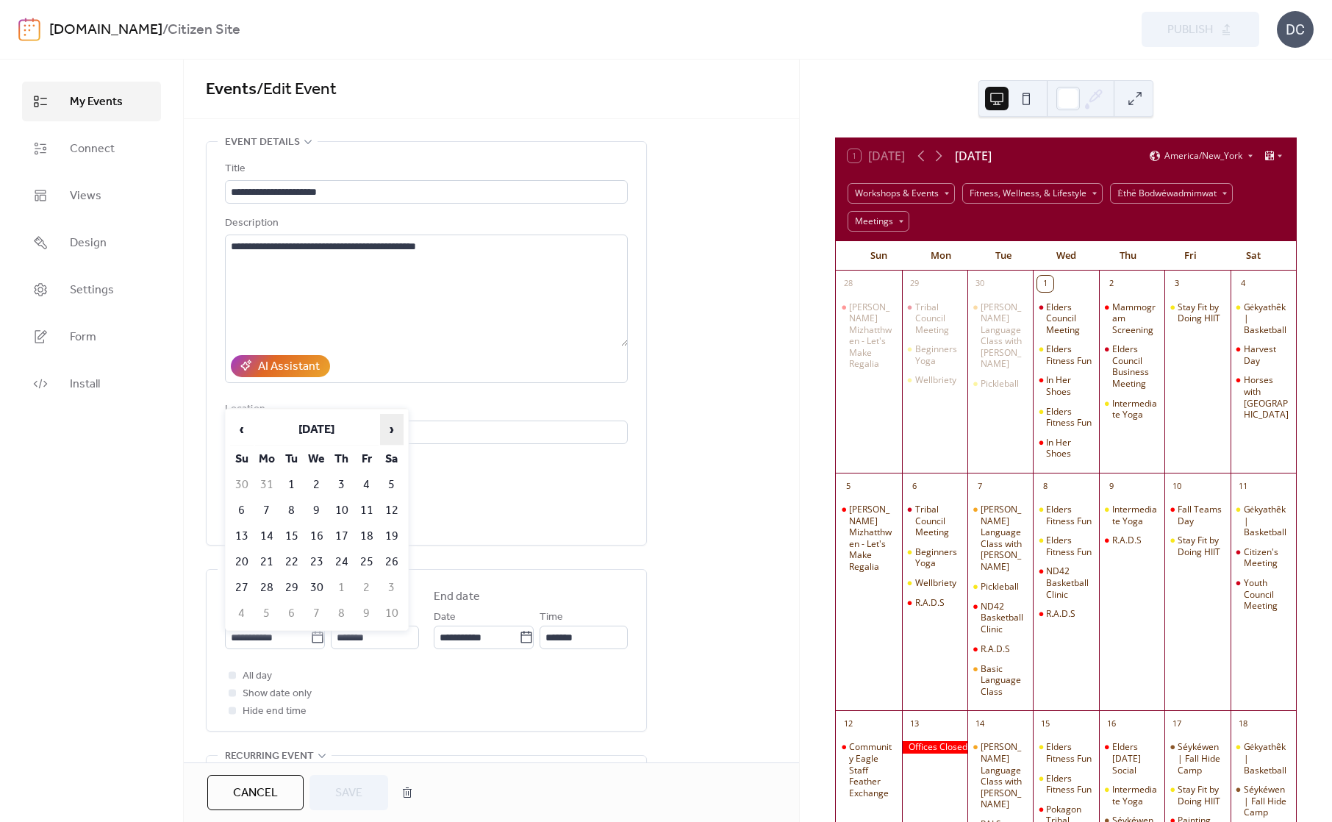
click at [397, 433] on span "›" at bounding box center [392, 429] width 22 height 29
click at [397, 434] on span "›" at bounding box center [392, 429] width 22 height 29
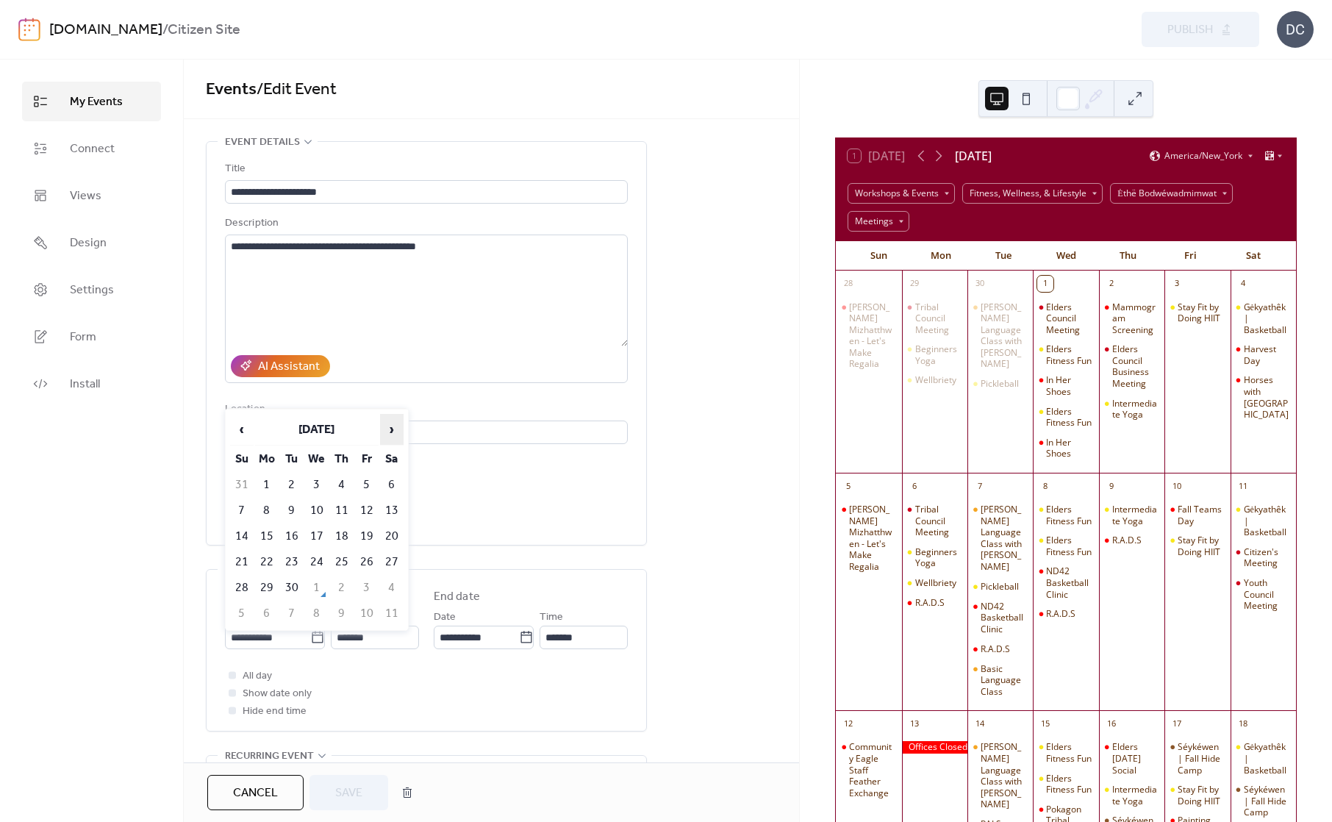
click at [397, 434] on span "›" at bounding box center [392, 429] width 22 height 29
click at [270, 579] on td "27" at bounding box center [267, 587] width 24 height 24
type input "**********"
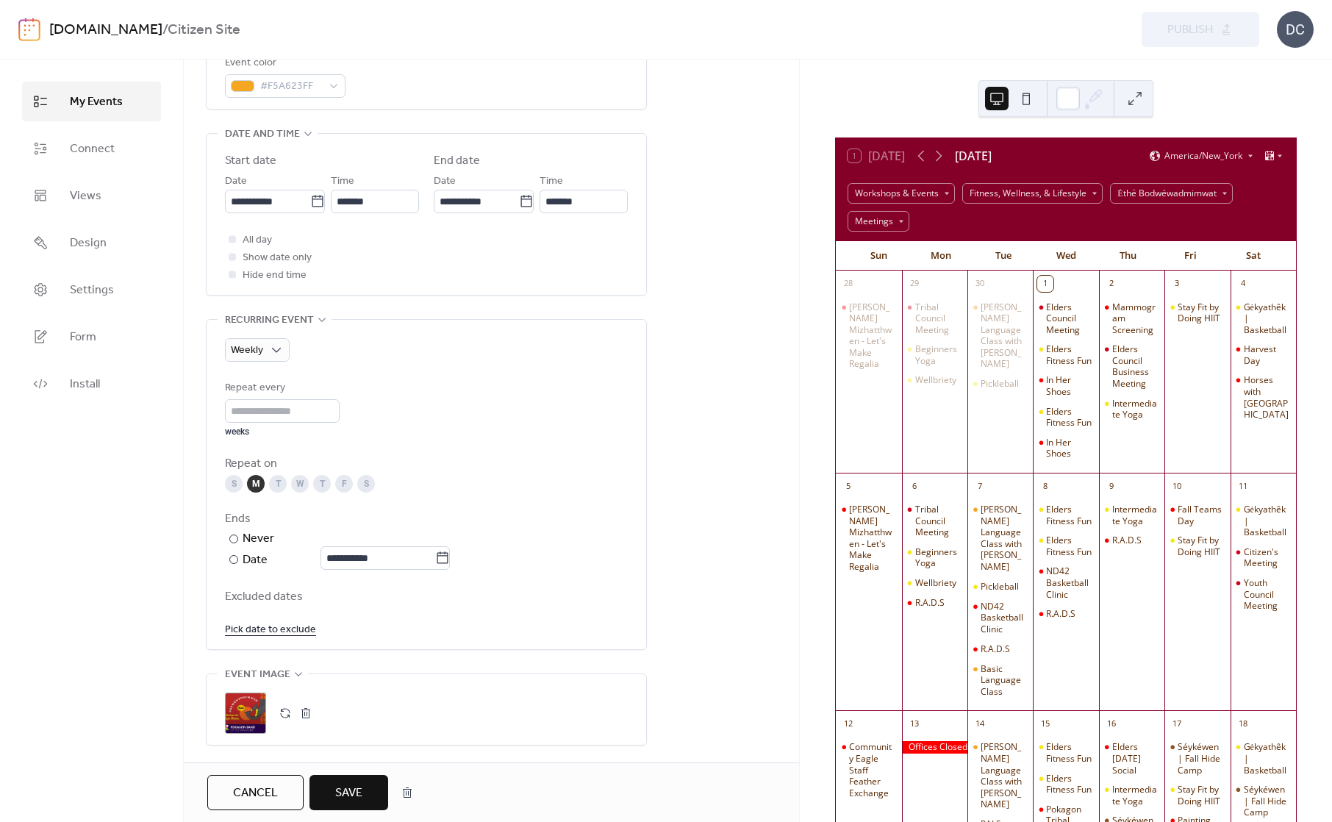
scroll to position [441, 0]
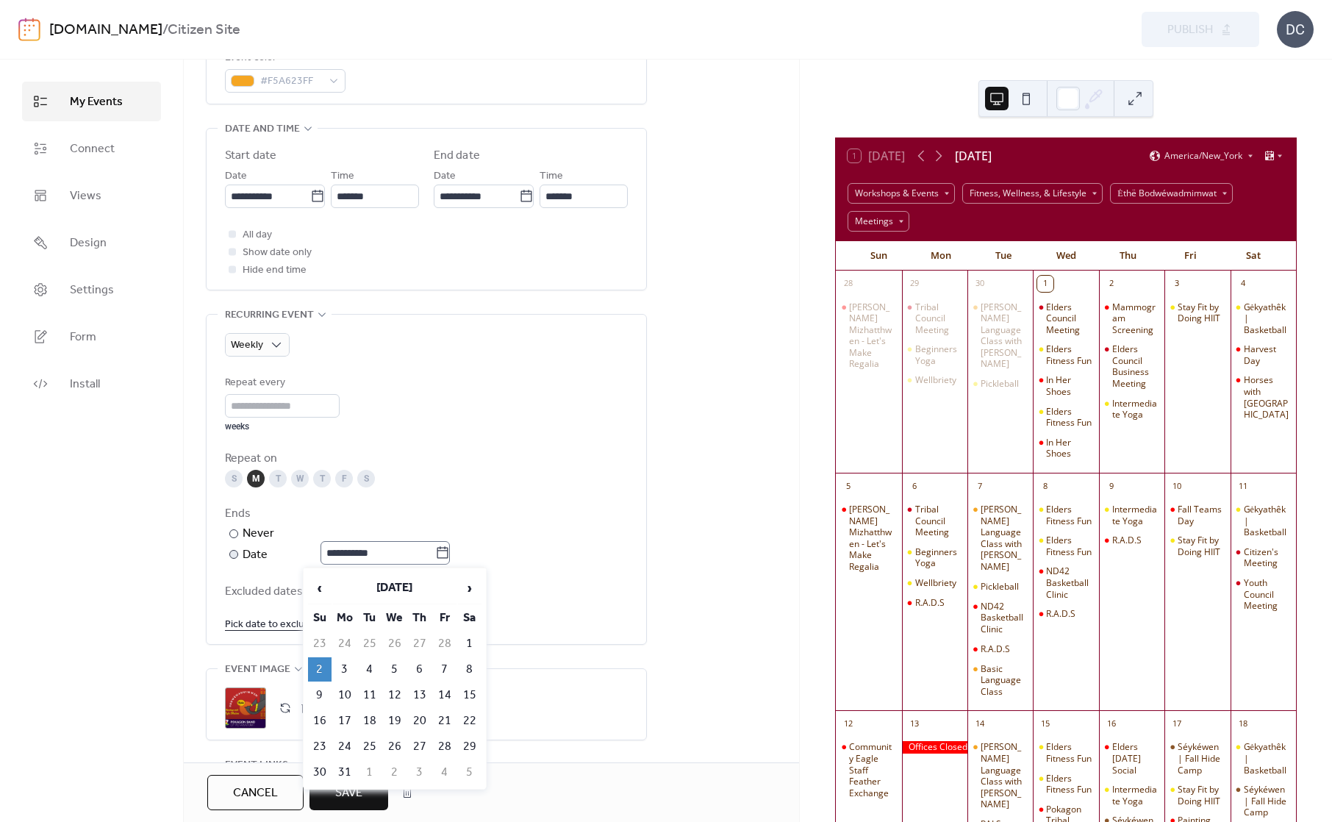
click at [448, 553] on icon at bounding box center [442, 552] width 15 height 15
click at [435, 553] on input "**********" at bounding box center [377, 553] width 115 height 24
click at [479, 584] on span "›" at bounding box center [470, 587] width 22 height 29
click at [470, 584] on span "›" at bounding box center [470, 587] width 22 height 29
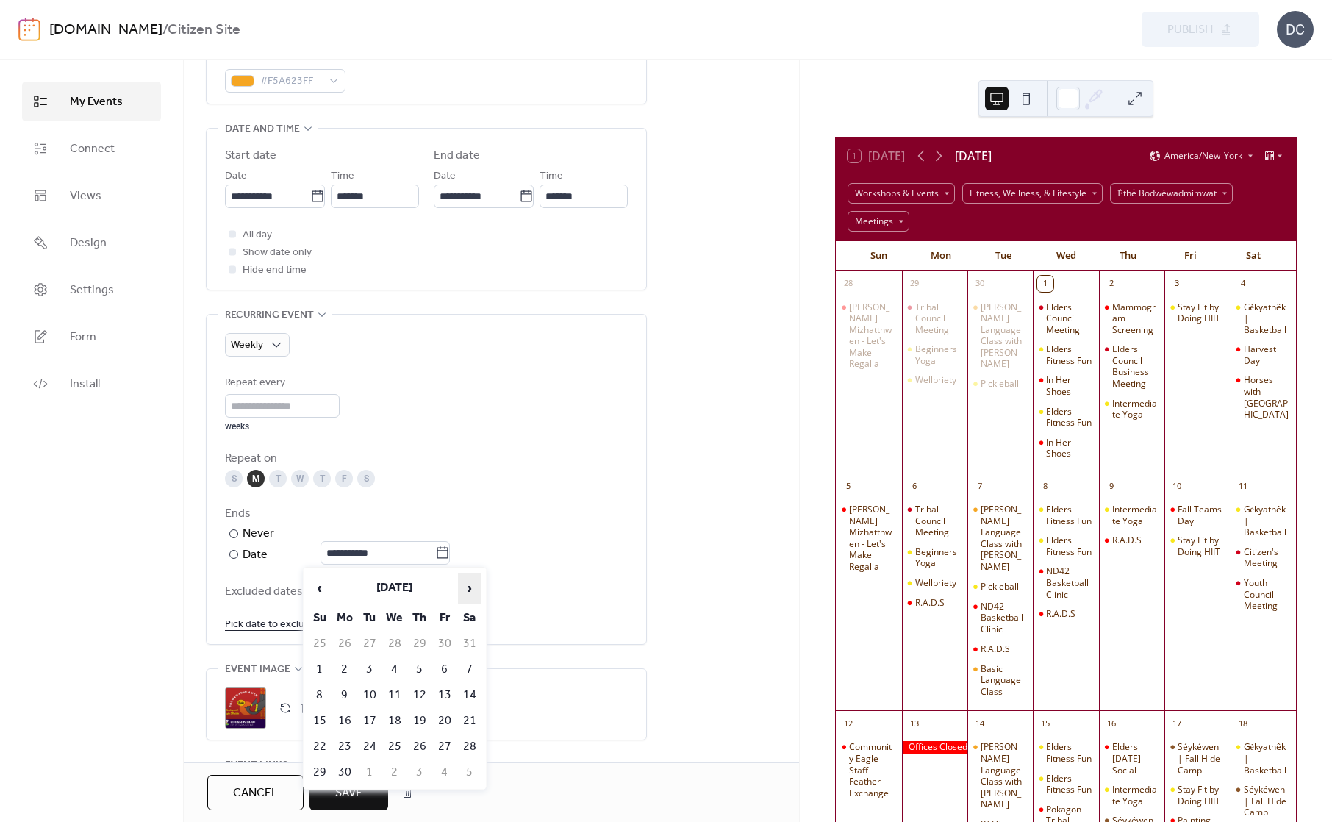
click at [470, 584] on span "›" at bounding box center [470, 587] width 22 height 29
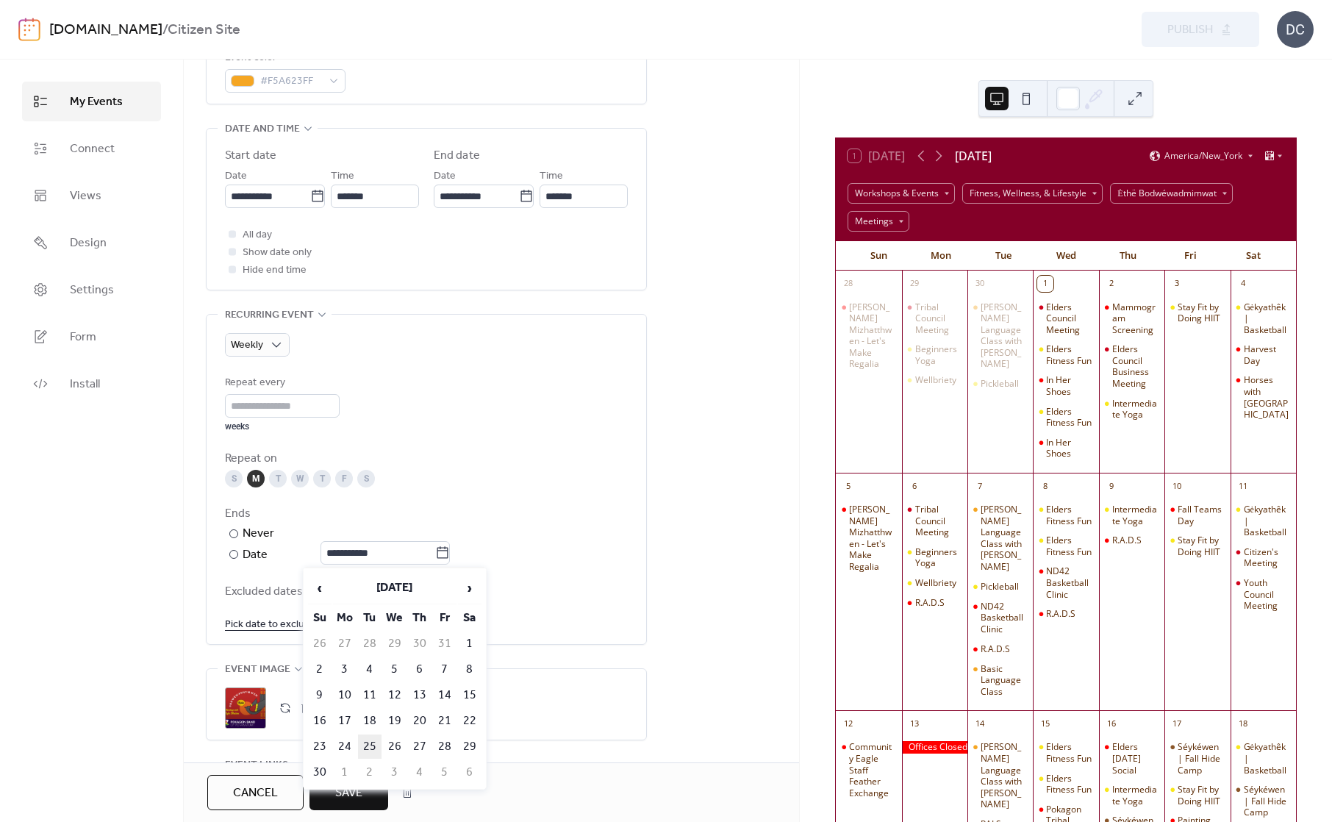
click at [368, 736] on td "25" at bounding box center [370, 746] width 24 height 24
type input "**********"
click at [270, 614] on link "Pick date to exclude" at bounding box center [270, 623] width 91 height 18
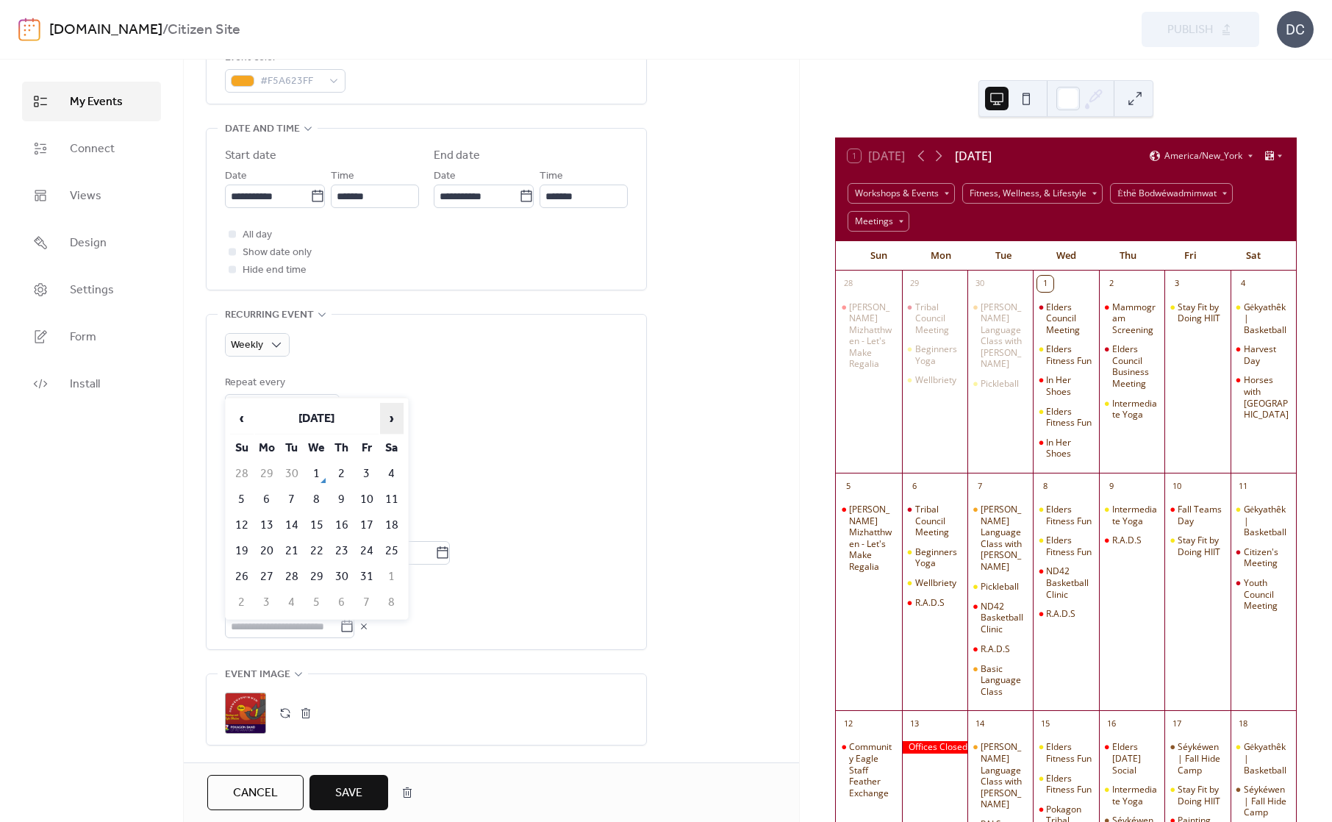
click at [394, 412] on span "›" at bounding box center [392, 417] width 22 height 29
click at [265, 515] on td "10" at bounding box center [267, 525] width 24 height 24
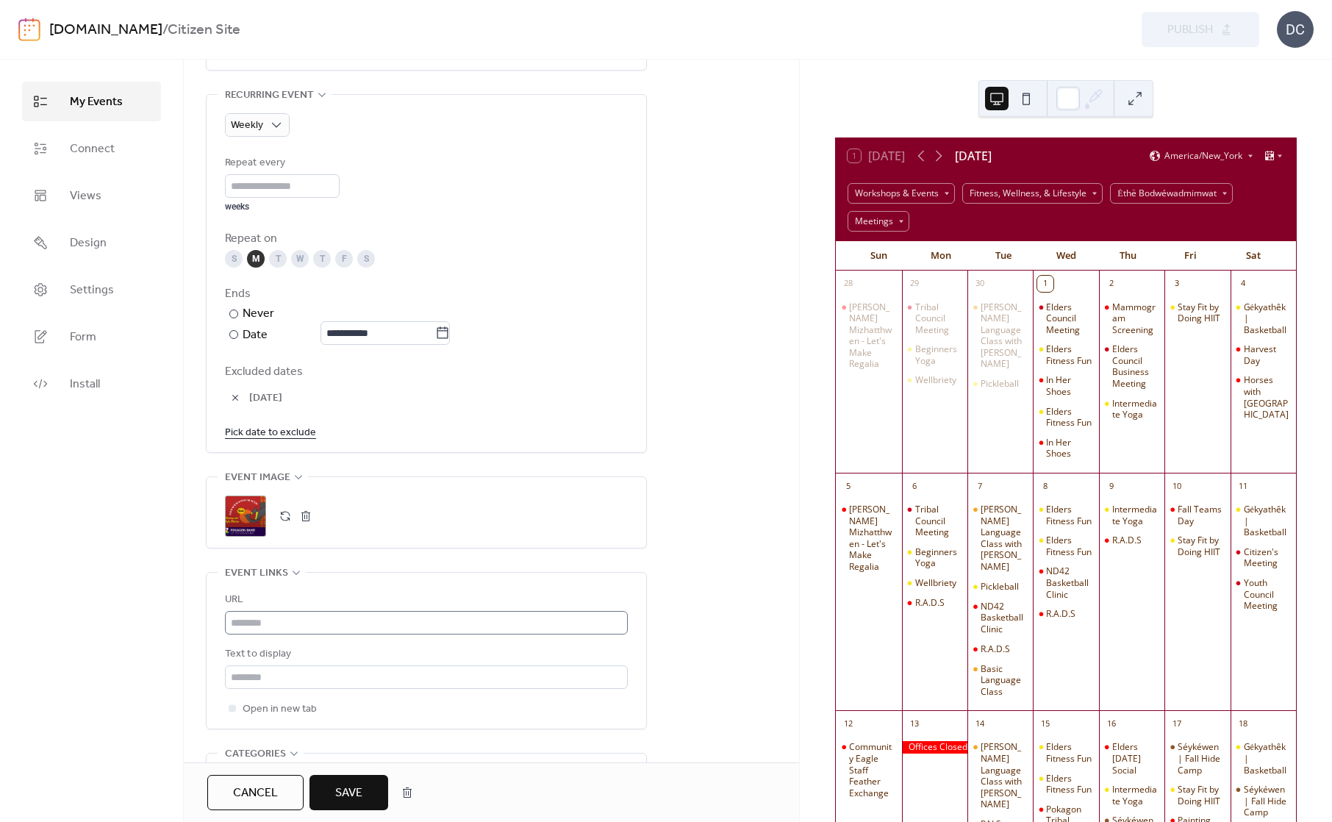
scroll to position [661, 0]
click at [245, 515] on div ";" at bounding box center [245, 515] width 41 height 41
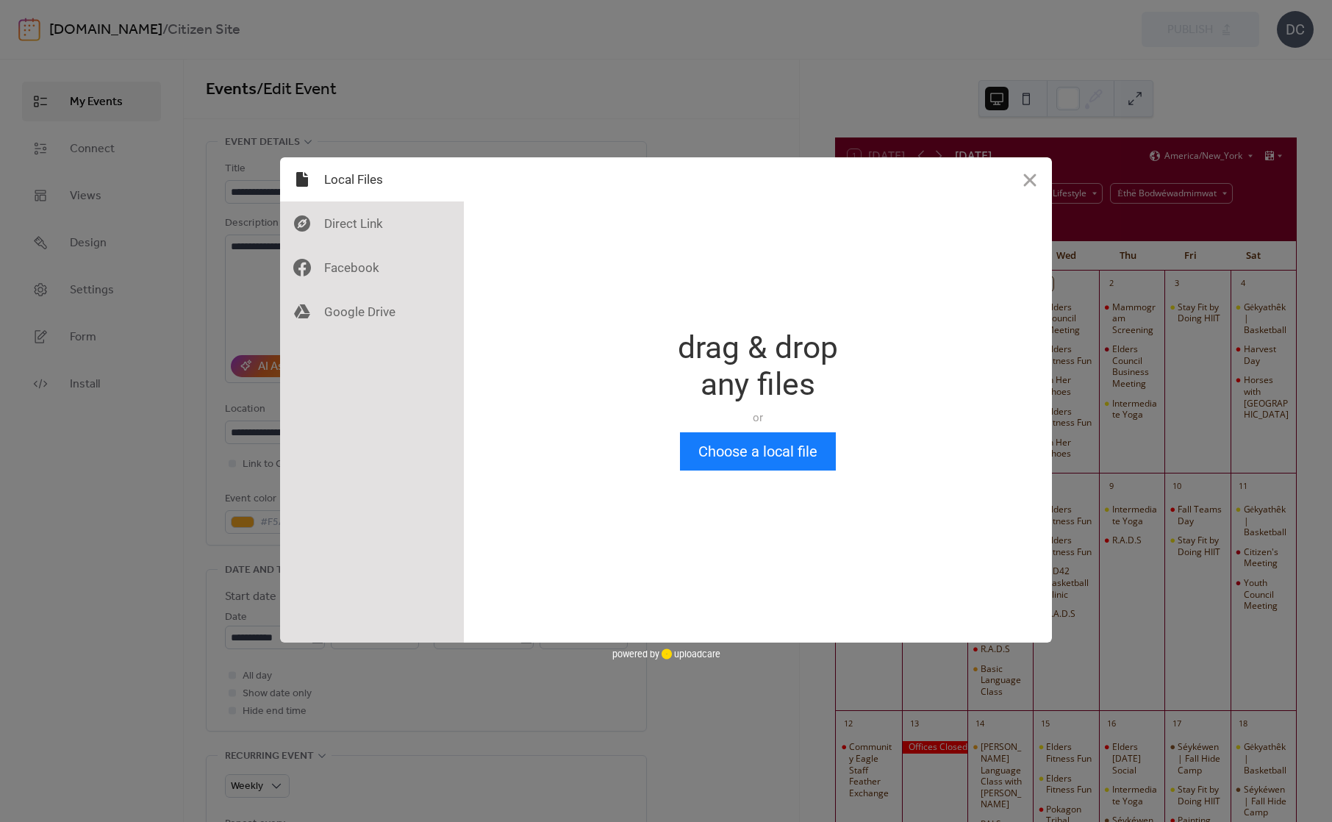
scroll to position [0, 0]
click at [1035, 176] on button "Close" at bounding box center [1030, 179] width 44 height 44
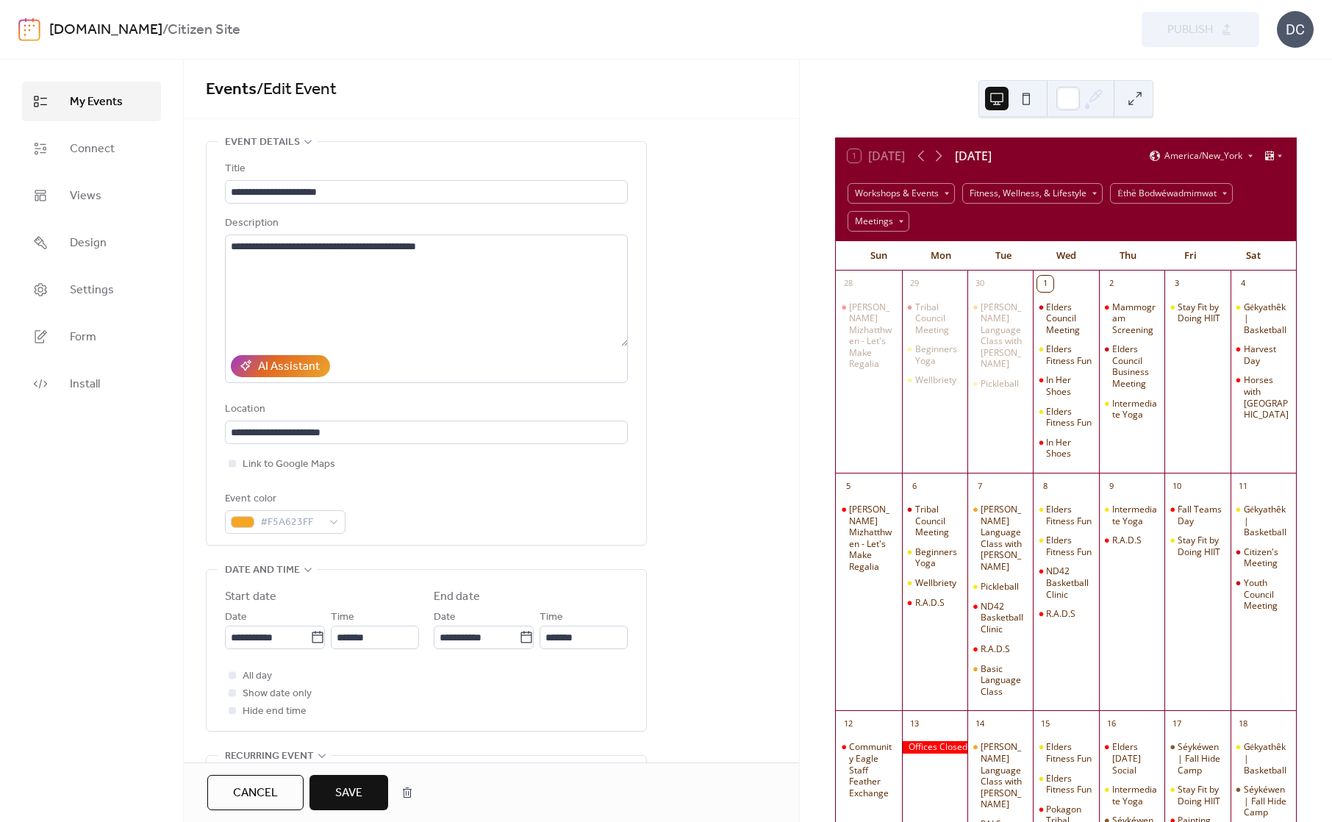
click at [340, 794] on span "Save" at bounding box center [348, 793] width 27 height 18
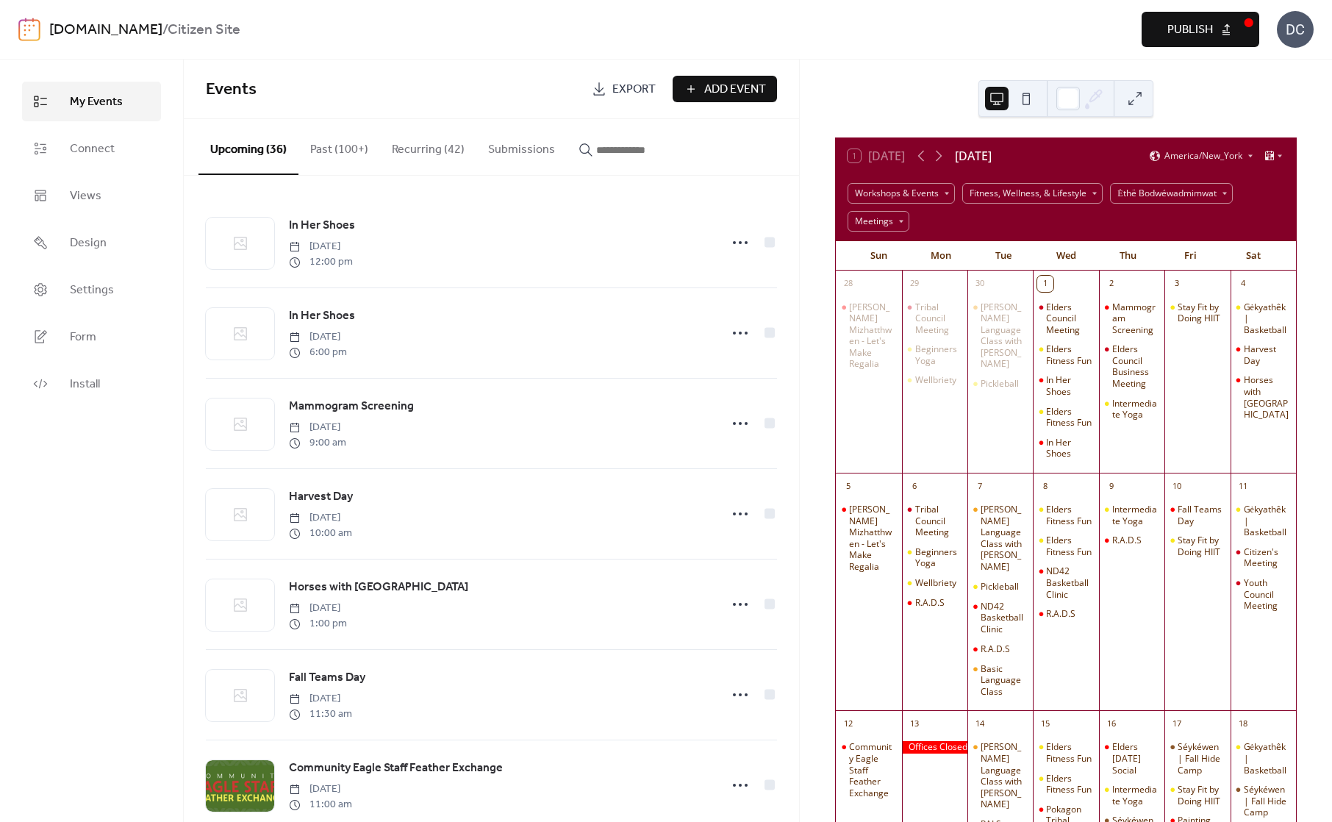
click at [1208, 28] on span "Publish" at bounding box center [1190, 30] width 46 height 18
